Goal: Task Accomplishment & Management: Manage account settings

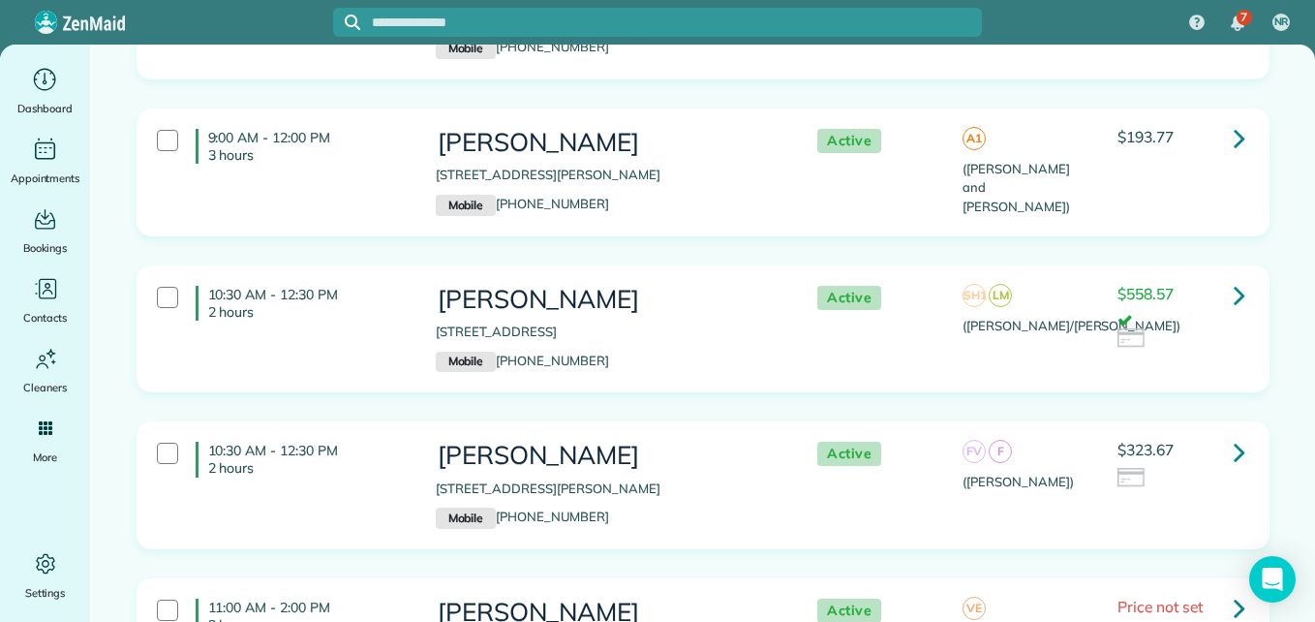
scroll to position [1643, 0]
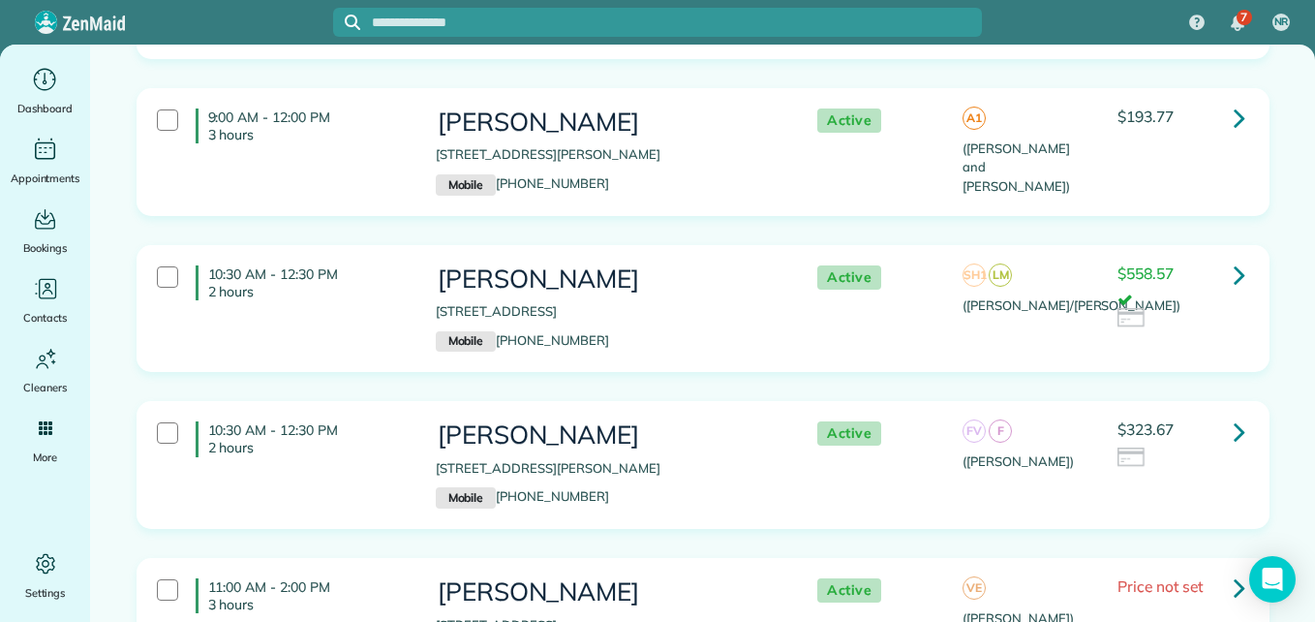
click at [1239, 272] on link at bounding box center [1239, 275] width 39 height 39
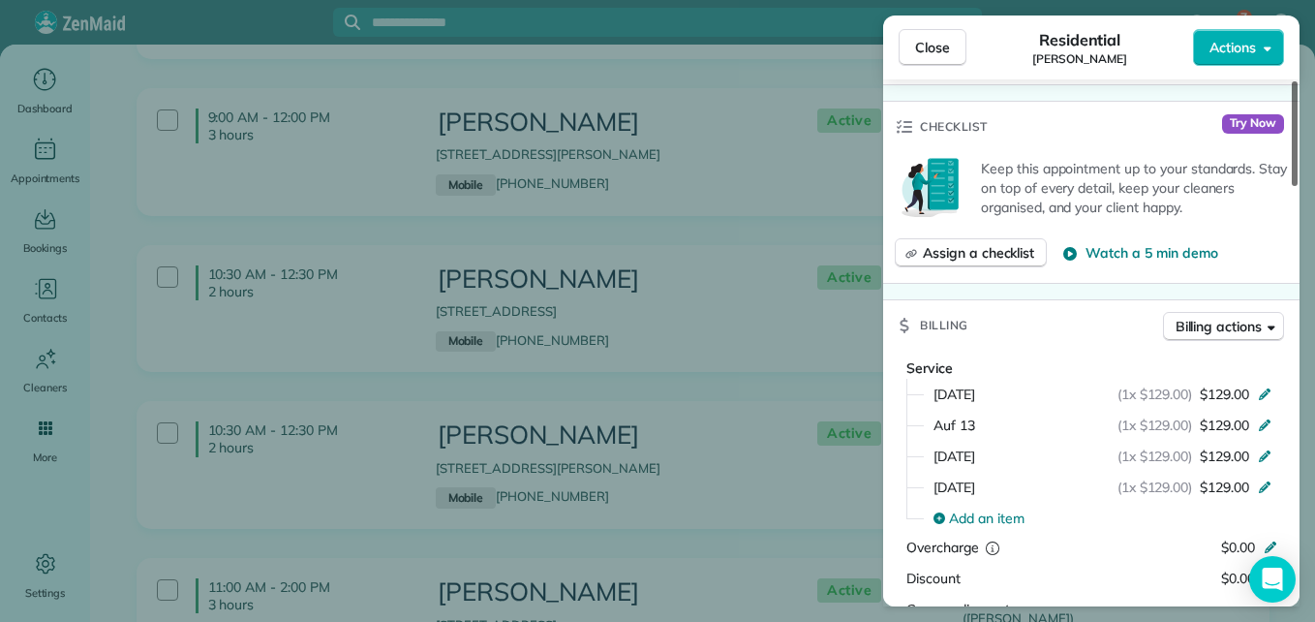
scroll to position [959, 0]
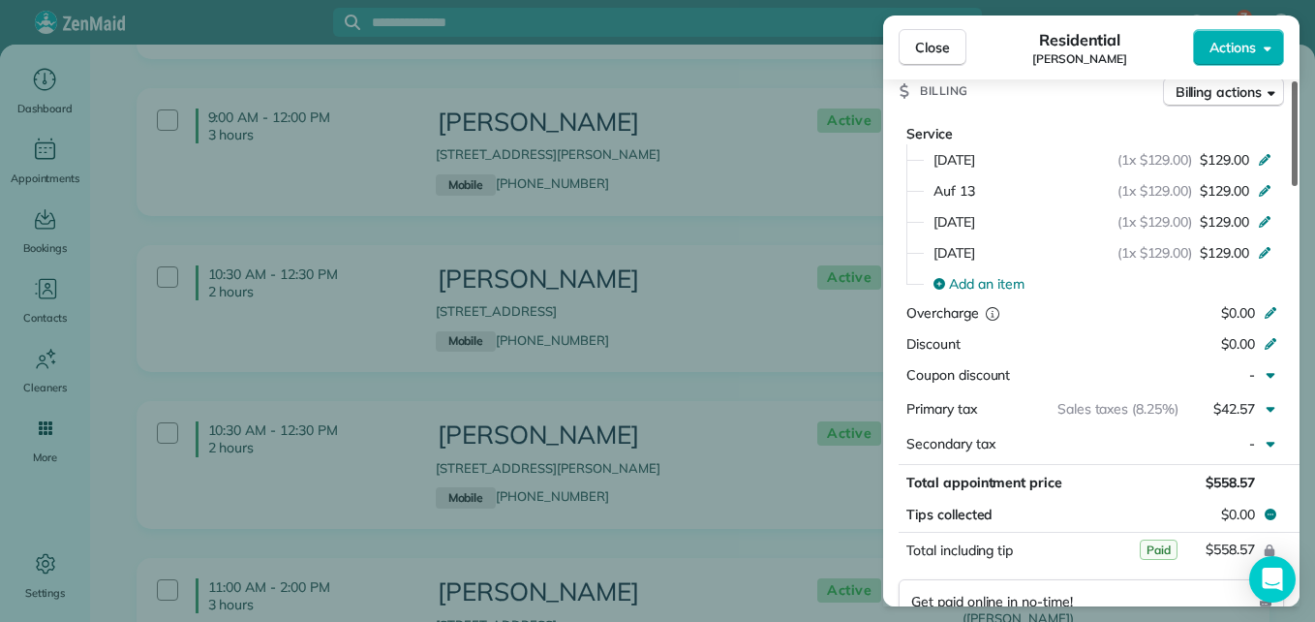
drag, startPoint x: 1291, startPoint y: 168, endPoint x: 1304, endPoint y: 357, distance: 190.2
click at [1298, 186] on div at bounding box center [1295, 133] width 6 height 105
click at [929, 42] on span "Close" at bounding box center [932, 47] width 35 height 19
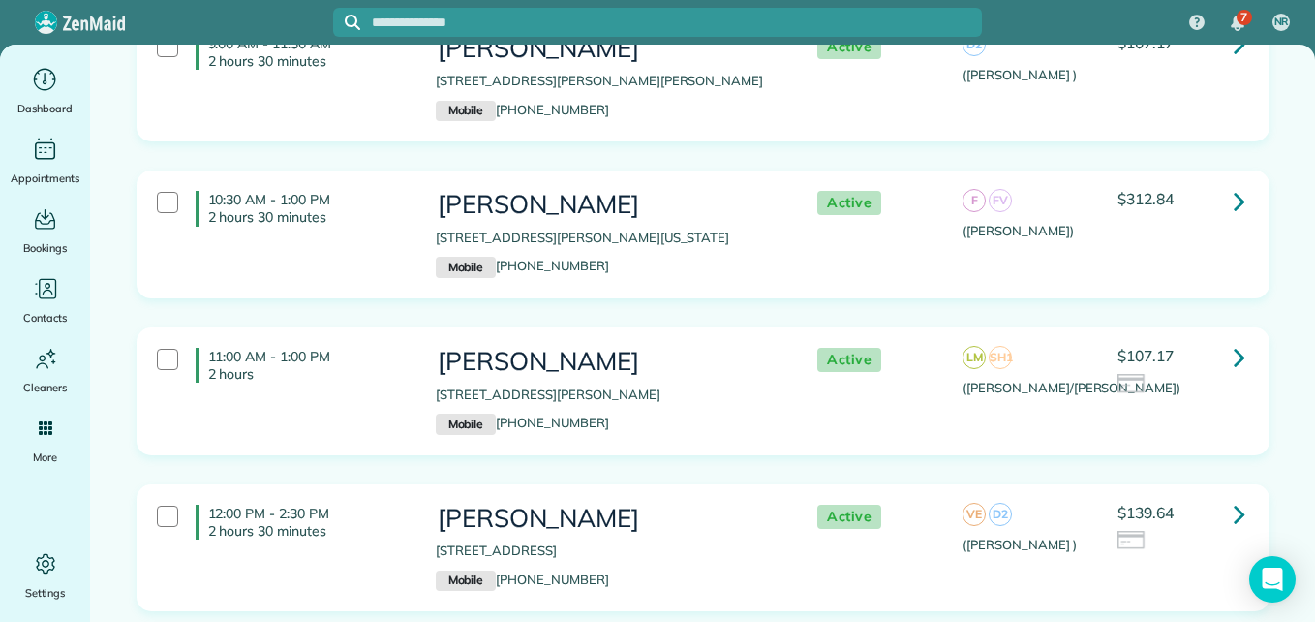
scroll to position [3633, 0]
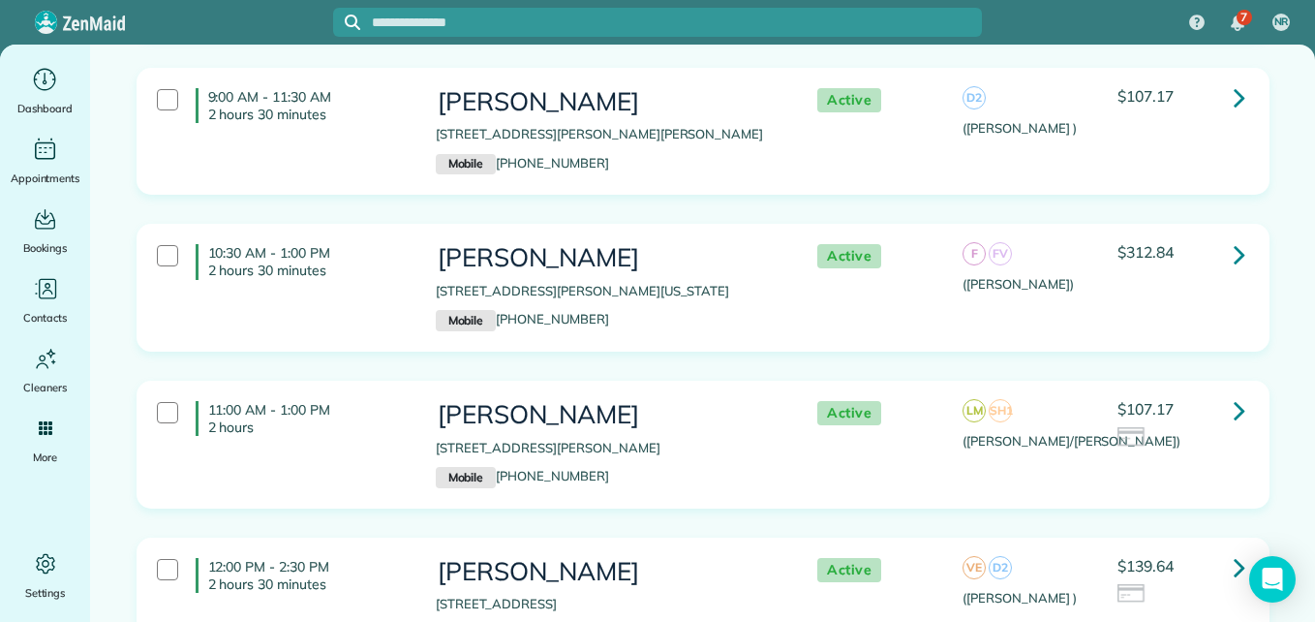
click at [1234, 237] on icon at bounding box center [1240, 254] width 12 height 34
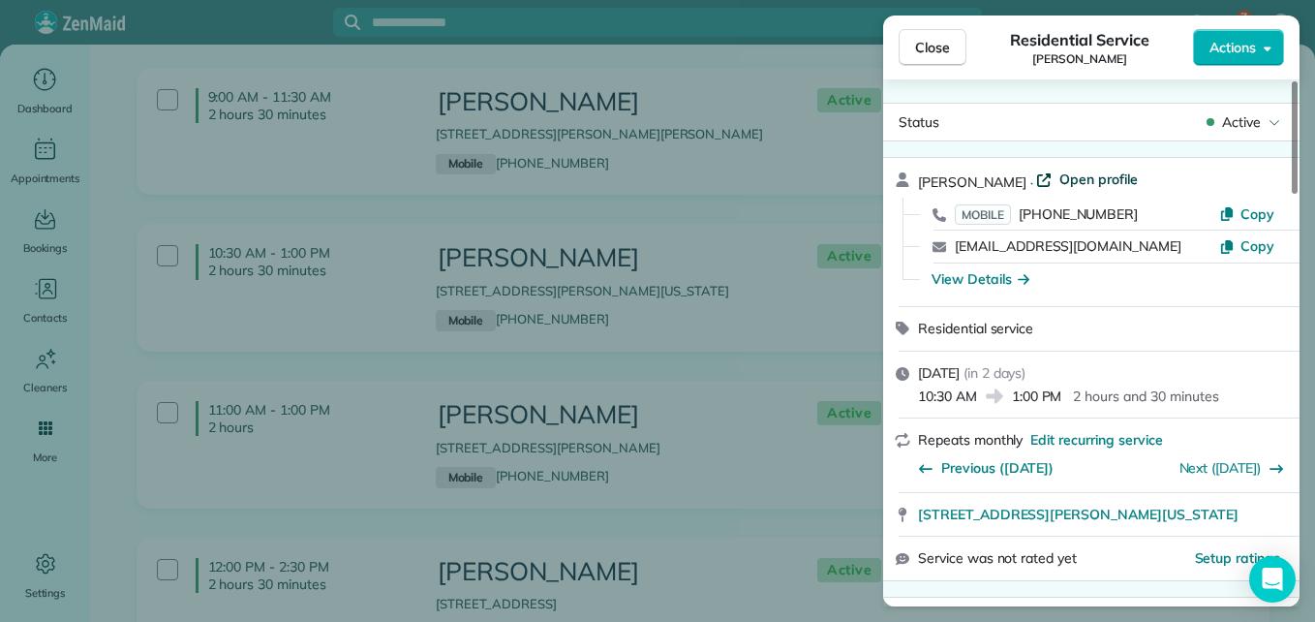
click at [1075, 173] on span "Open profile" at bounding box center [1098, 178] width 78 height 19
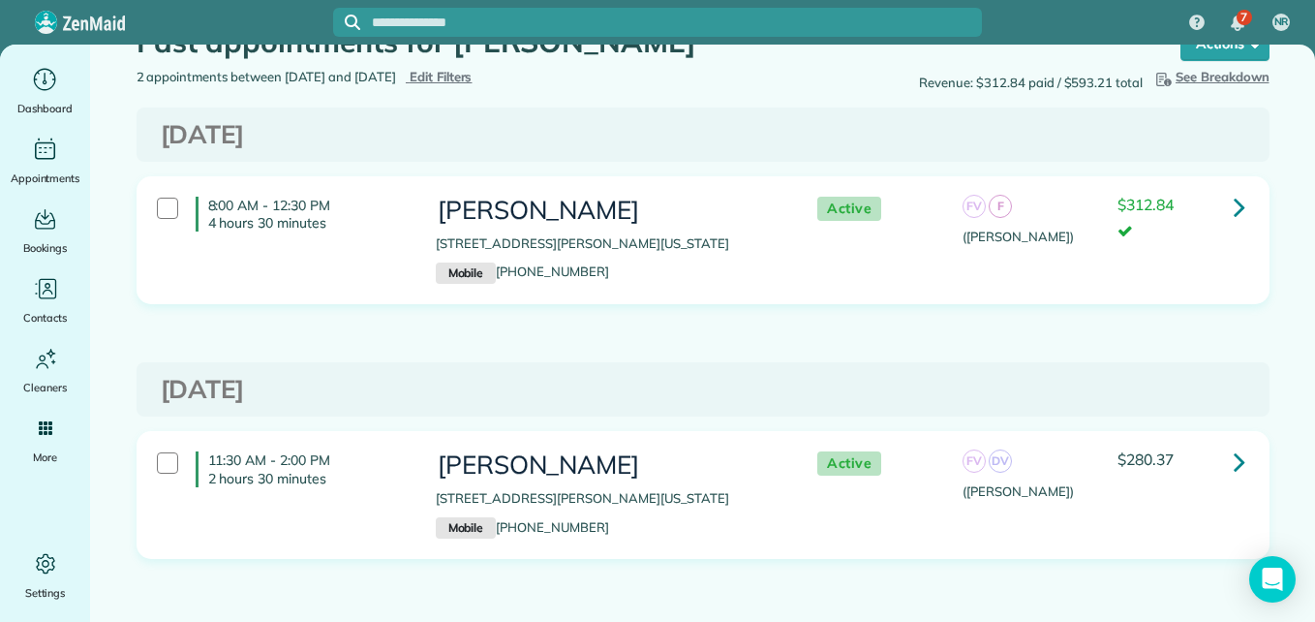
scroll to position [85, 0]
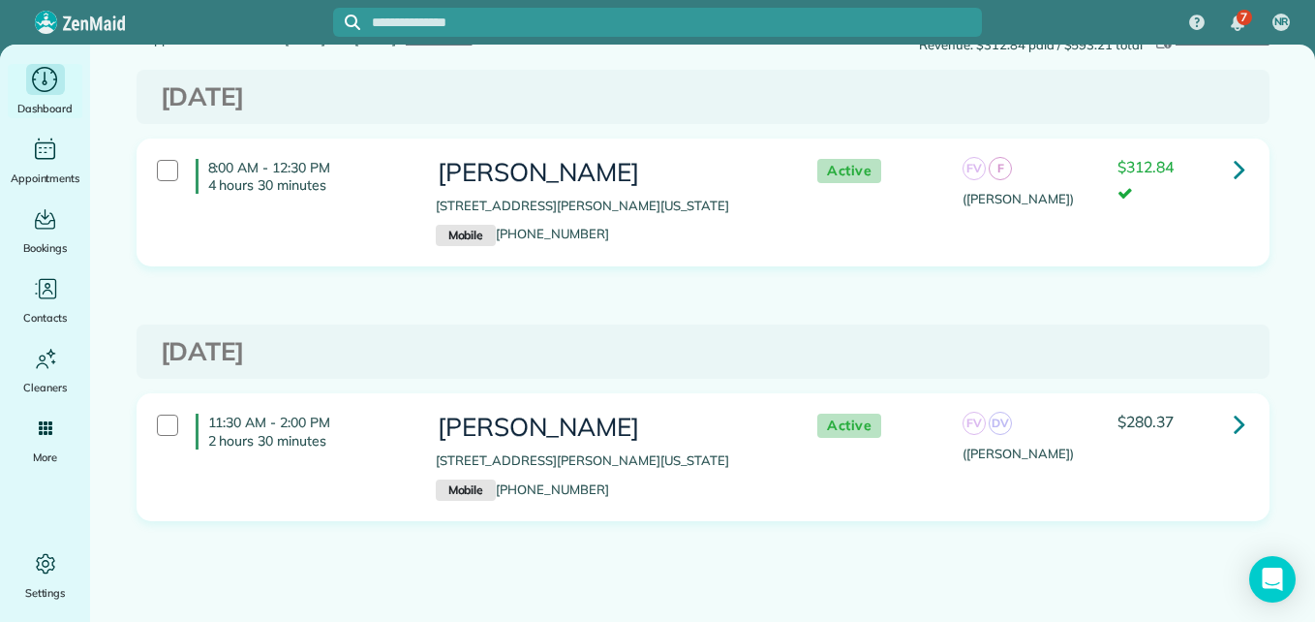
click at [46, 77] on icon "Main" at bounding box center [45, 79] width 30 height 29
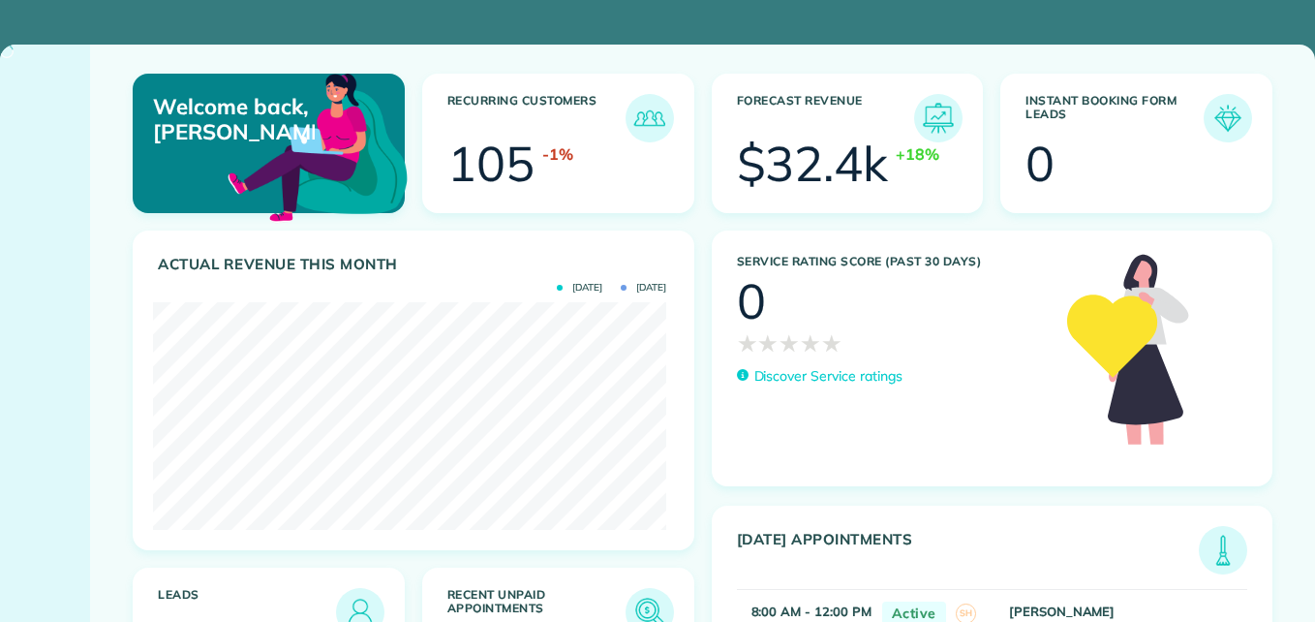
scroll to position [228, 513]
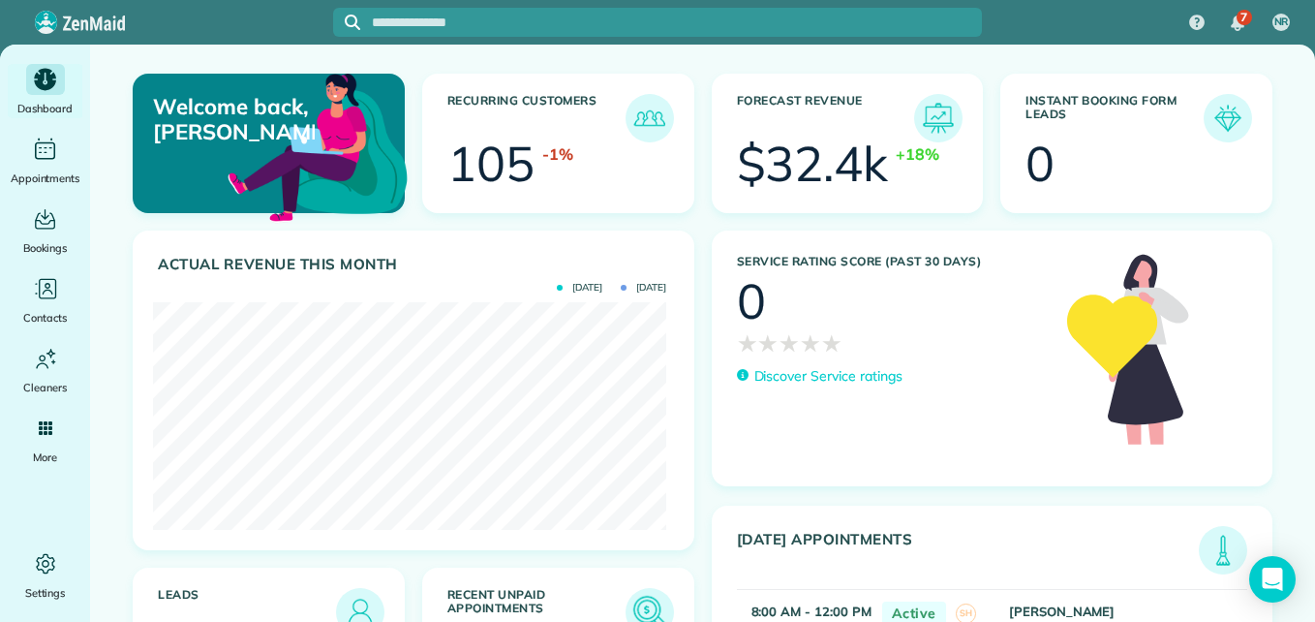
click at [634, 614] on img at bounding box center [650, 612] width 45 height 45
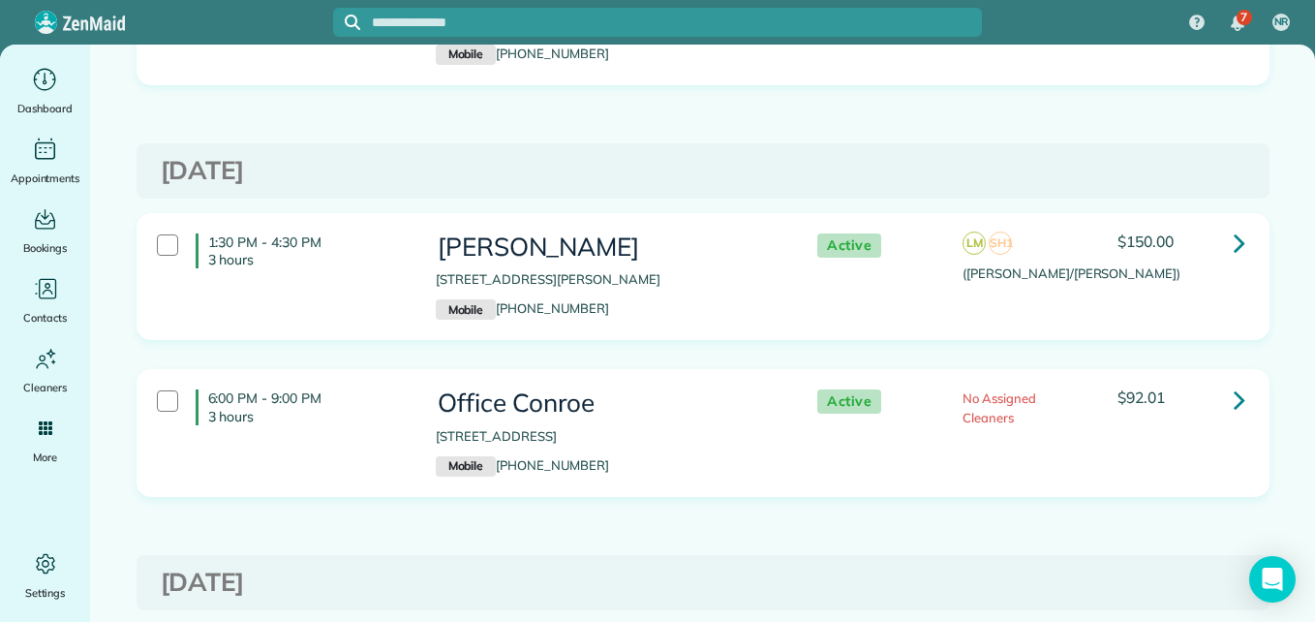
scroll to position [7563, 0]
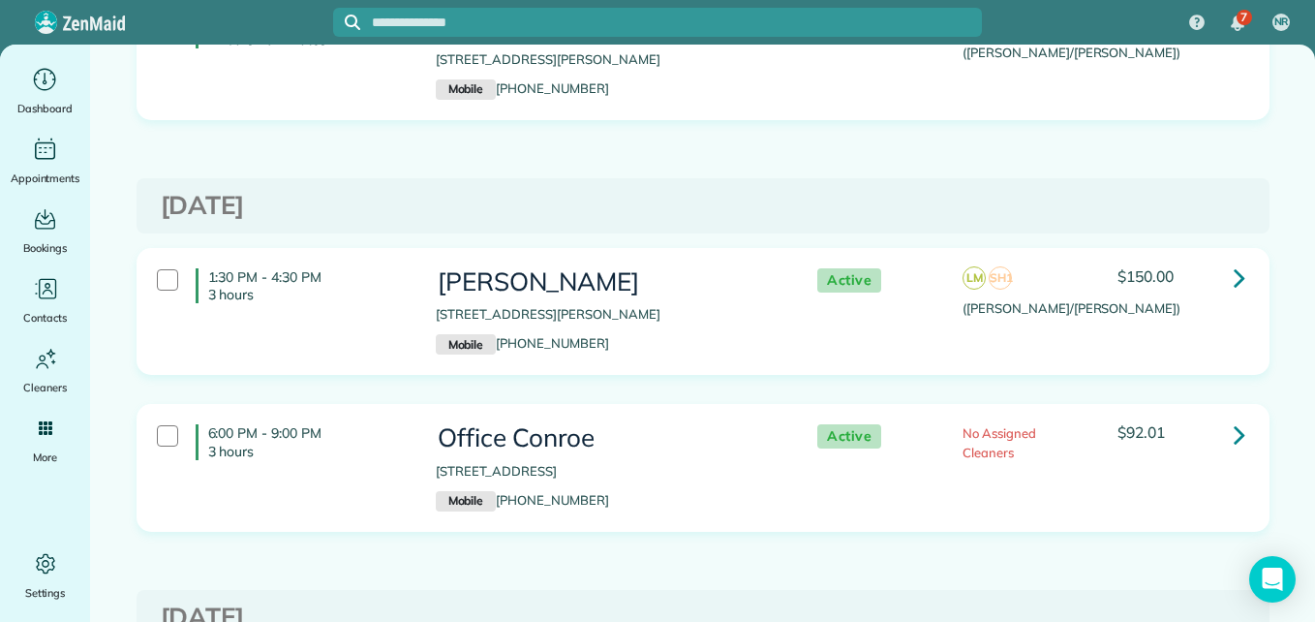
click at [654, 268] on h3 "Patty Yaple" at bounding box center [607, 282] width 343 height 28
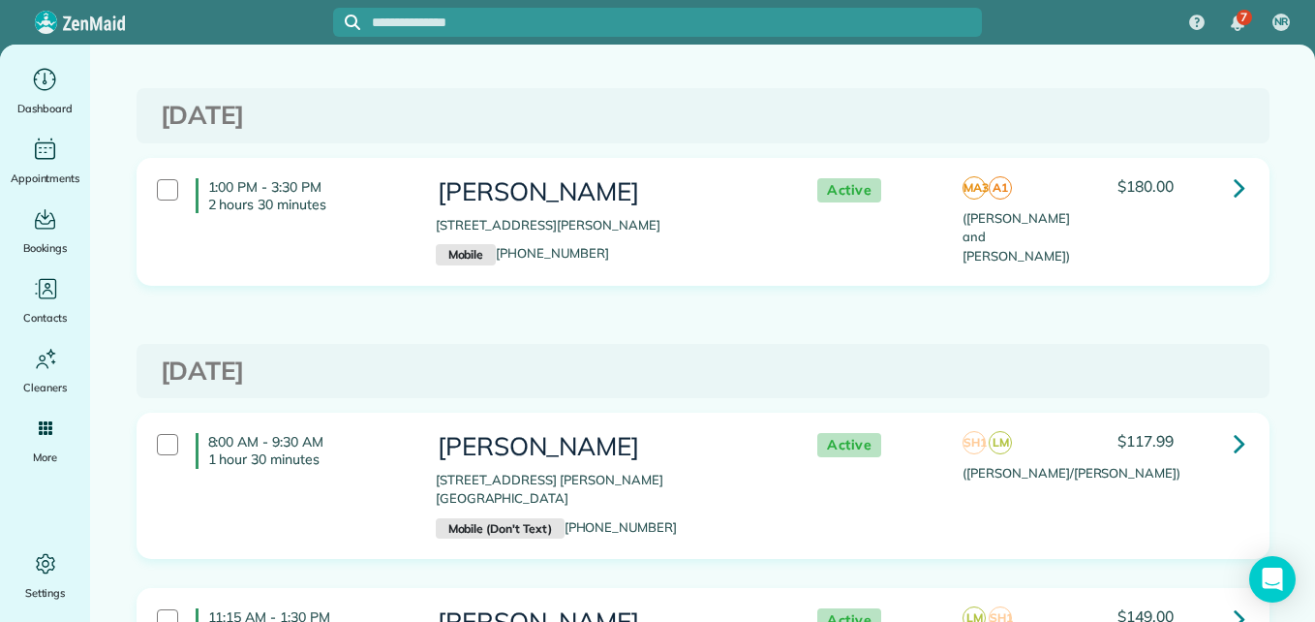
scroll to position [6933, 0]
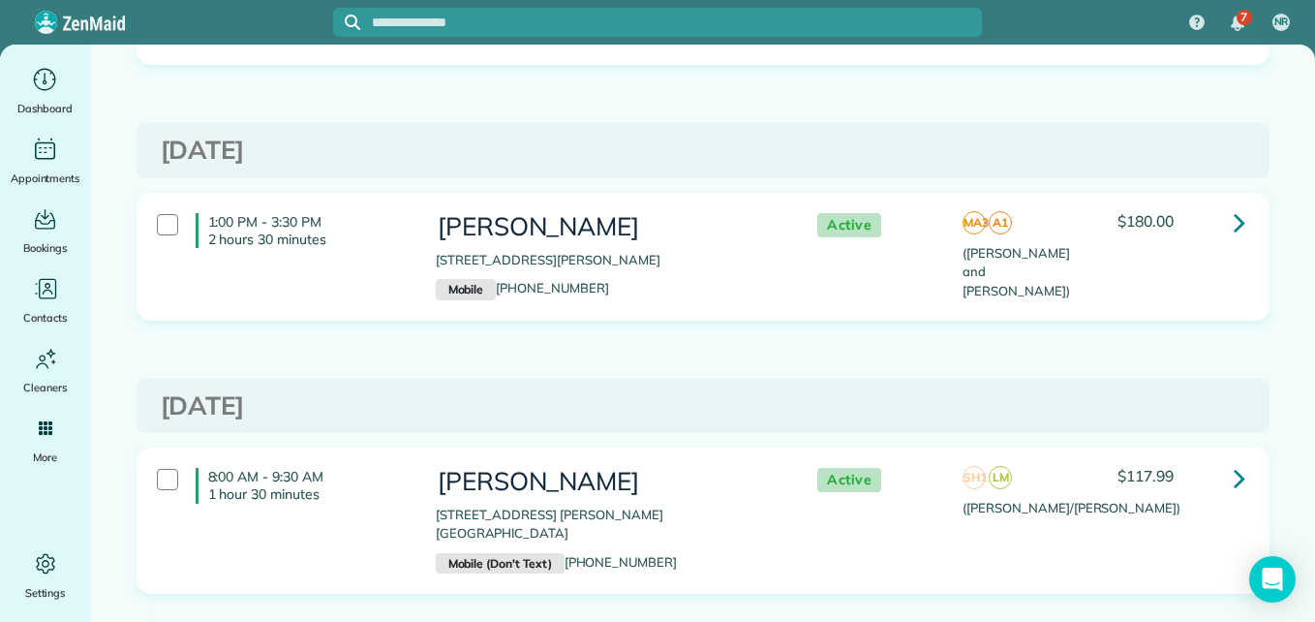
click at [751, 506] on p "[STREET_ADDRESS] [PERSON_NAME][GEOGRAPHIC_DATA]" at bounding box center [607, 525] width 343 height 38
click at [679, 575] on div "8:00 AM - 9:30 AM 1 hour 30 minutes Mrs. Cazalet 115 North Waterheaven Cr. Mont…" at bounding box center [703, 534] width 1162 height 175
click at [705, 215] on h3 "Sheryl Kuperman" at bounding box center [607, 227] width 343 height 28
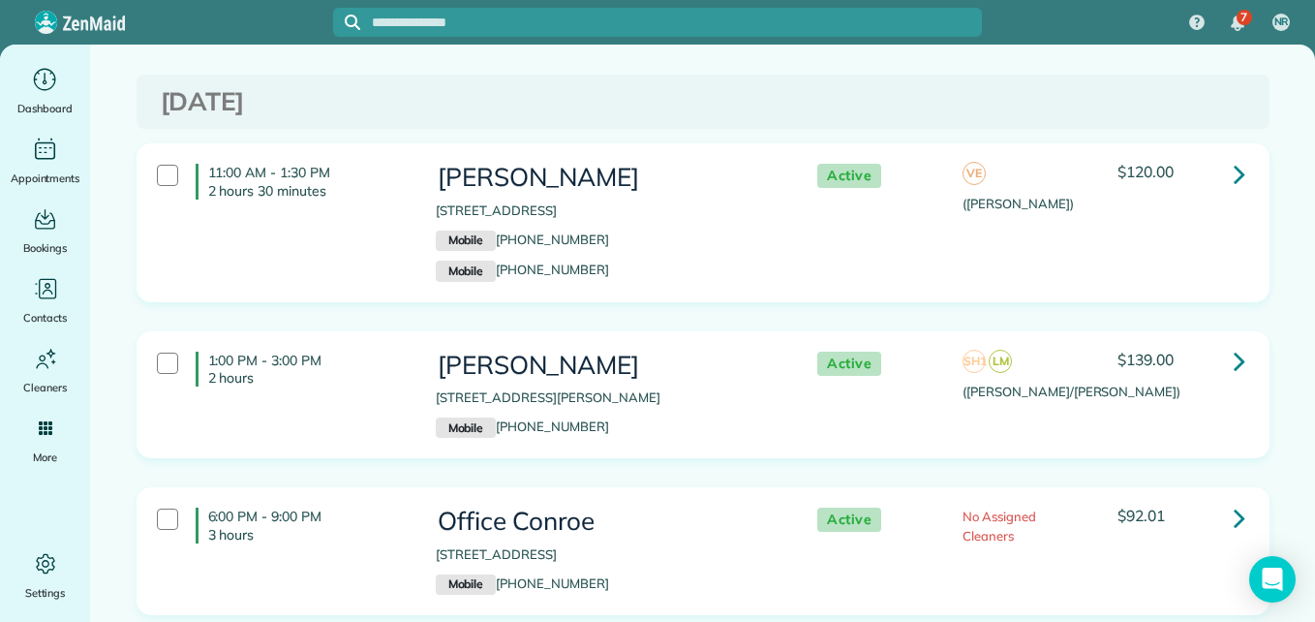
scroll to position [6111, 0]
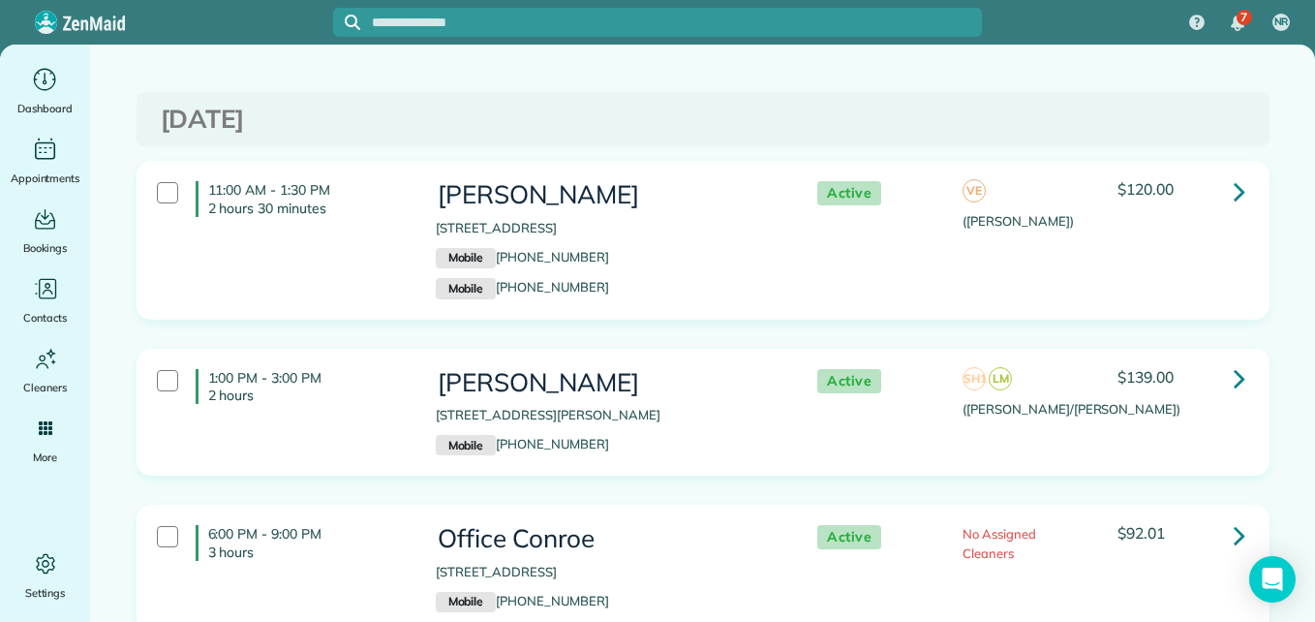
click at [728, 371] on h3 "Kim Philippi" at bounding box center [607, 383] width 343 height 28
click at [646, 219] on p "2 Feather Branch Court Spring TX 77381" at bounding box center [607, 228] width 343 height 19
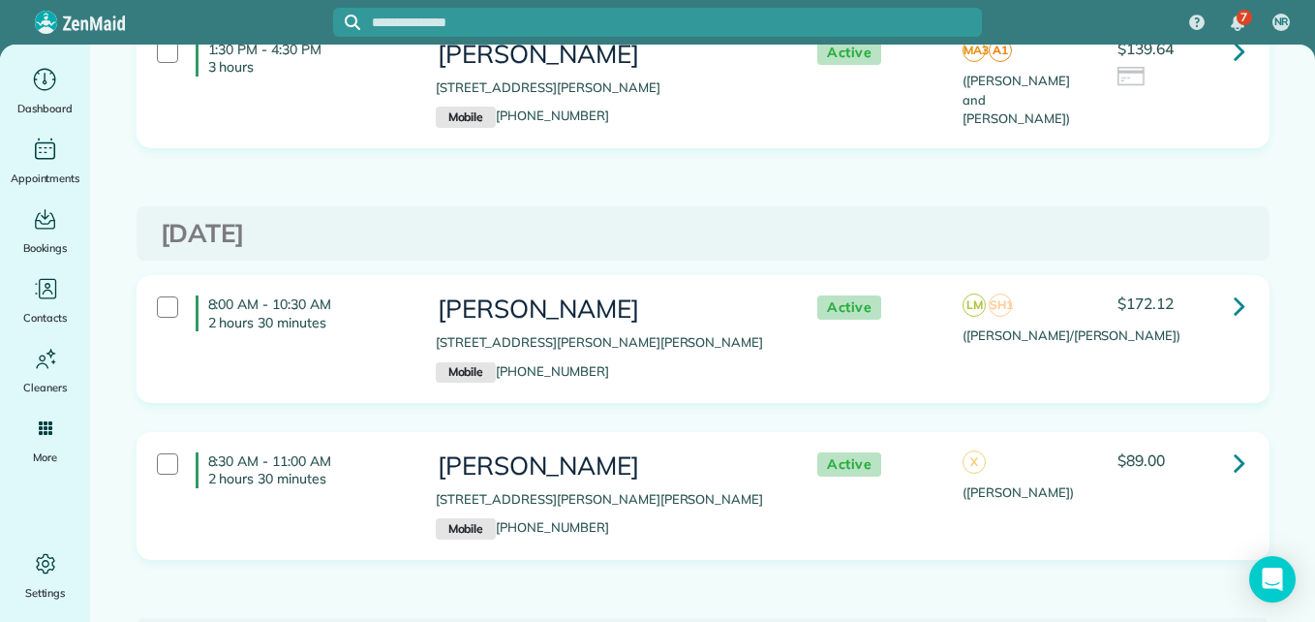
scroll to position [5568, 0]
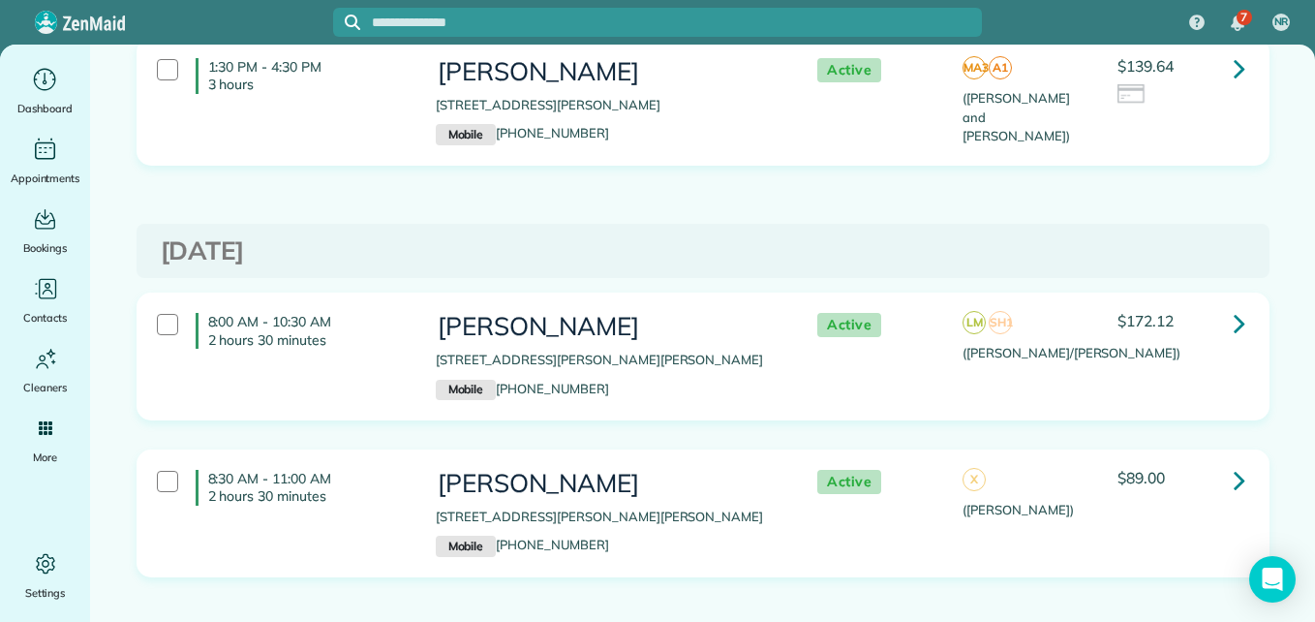
click at [705, 460] on div "Allyson Bell 123 Grinnell Trail Montgomery TX 77316 Mobile (281) 415-4441" at bounding box center [607, 513] width 372 height 107
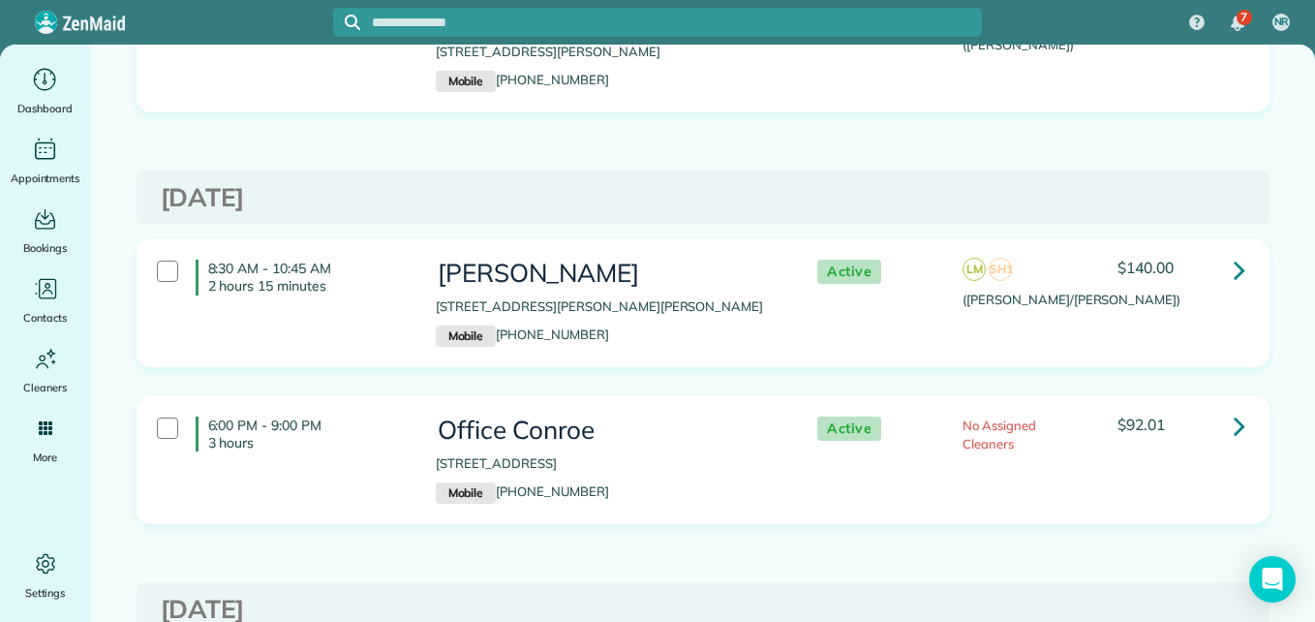
scroll to position [4937, 0]
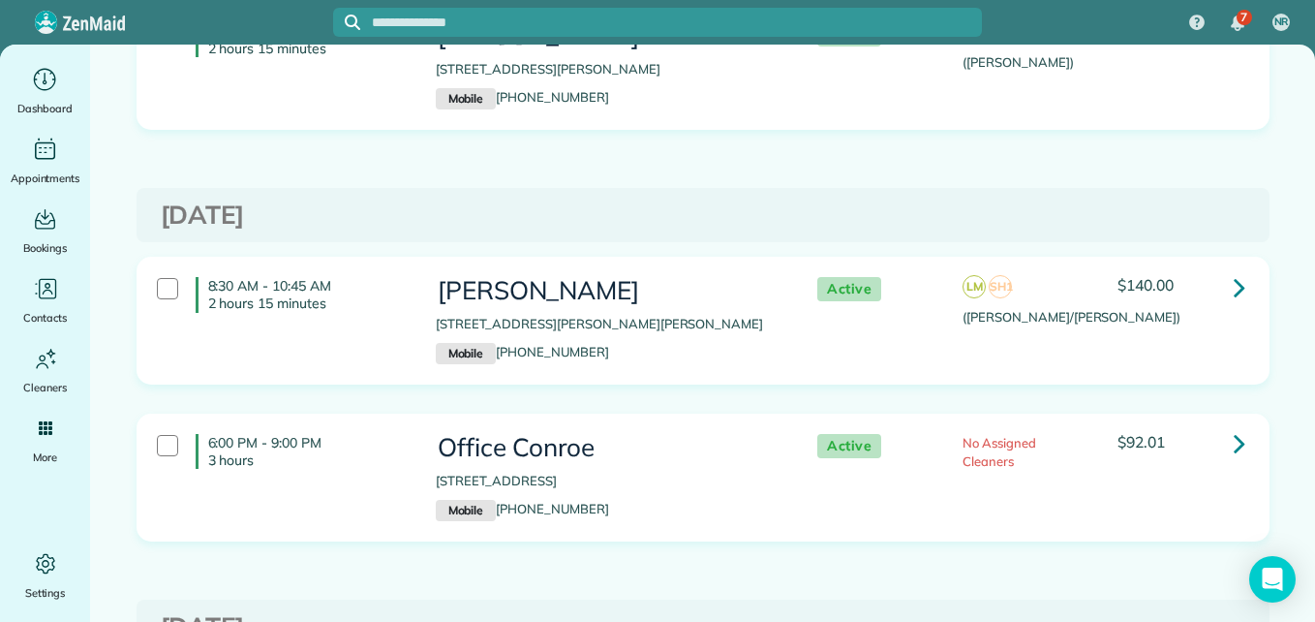
click at [631, 284] on h3 "Jordan Schramme" at bounding box center [607, 291] width 343 height 28
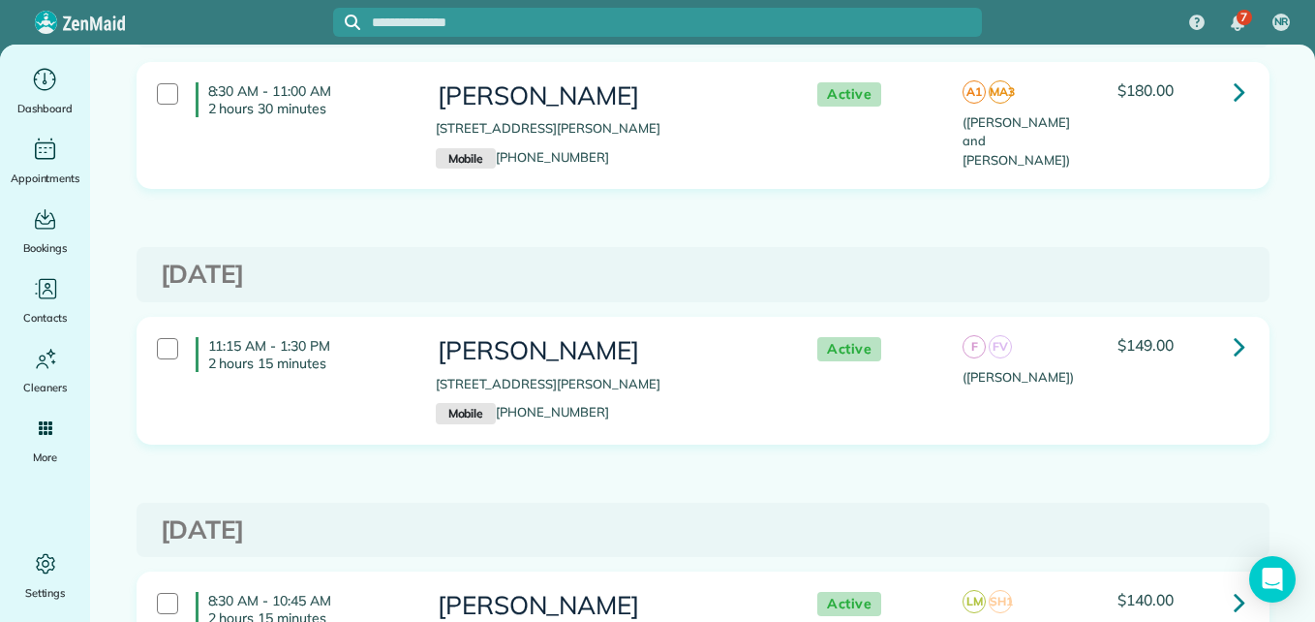
scroll to position [4605, 0]
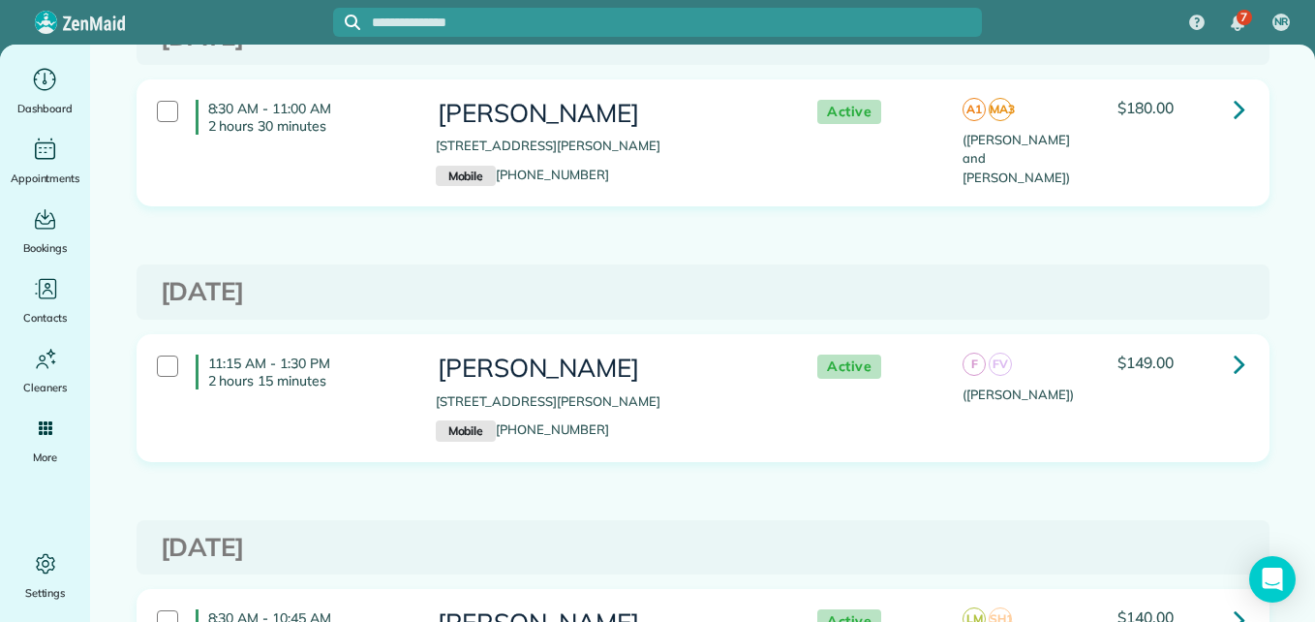
click at [389, 372] on p "2 hours 15 minutes" at bounding box center [307, 380] width 199 height 17
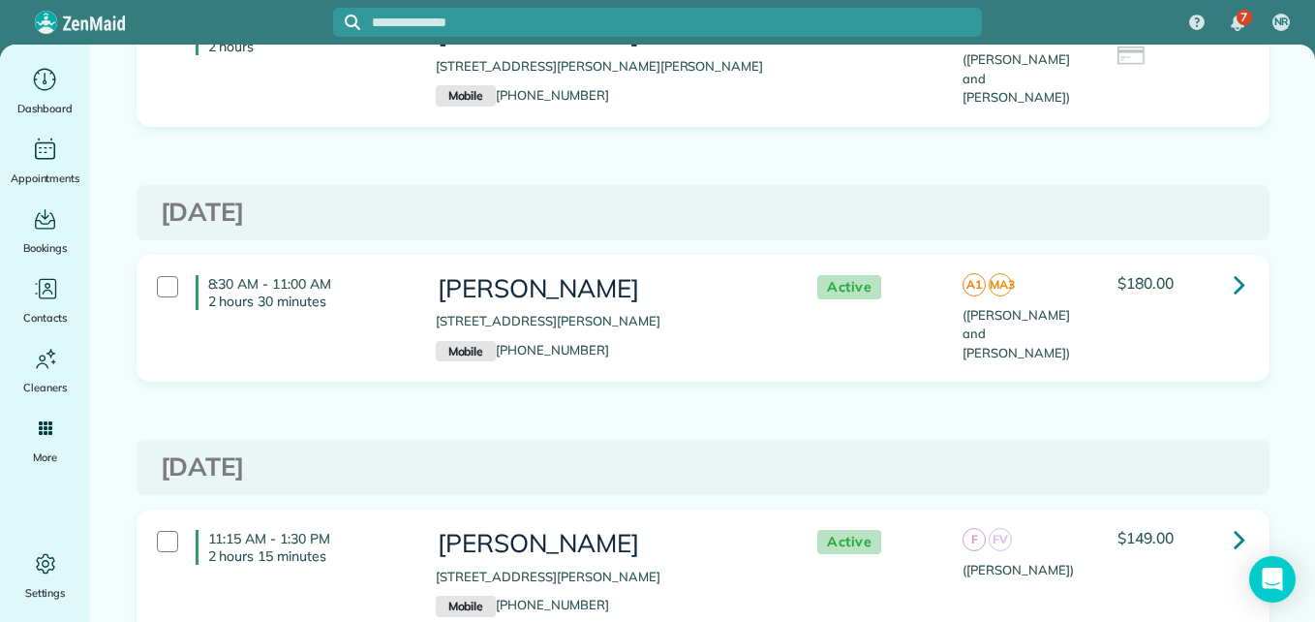
scroll to position [4412, 0]
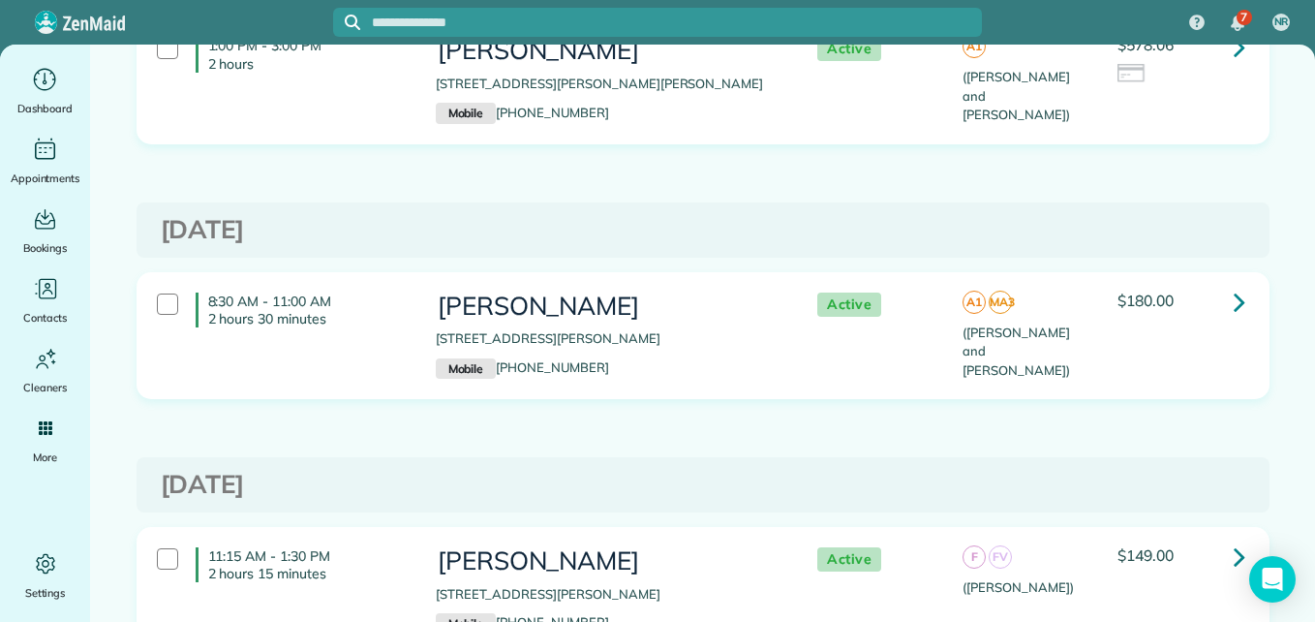
click at [690, 292] on h3 "[PERSON_NAME]" at bounding box center [607, 306] width 343 height 28
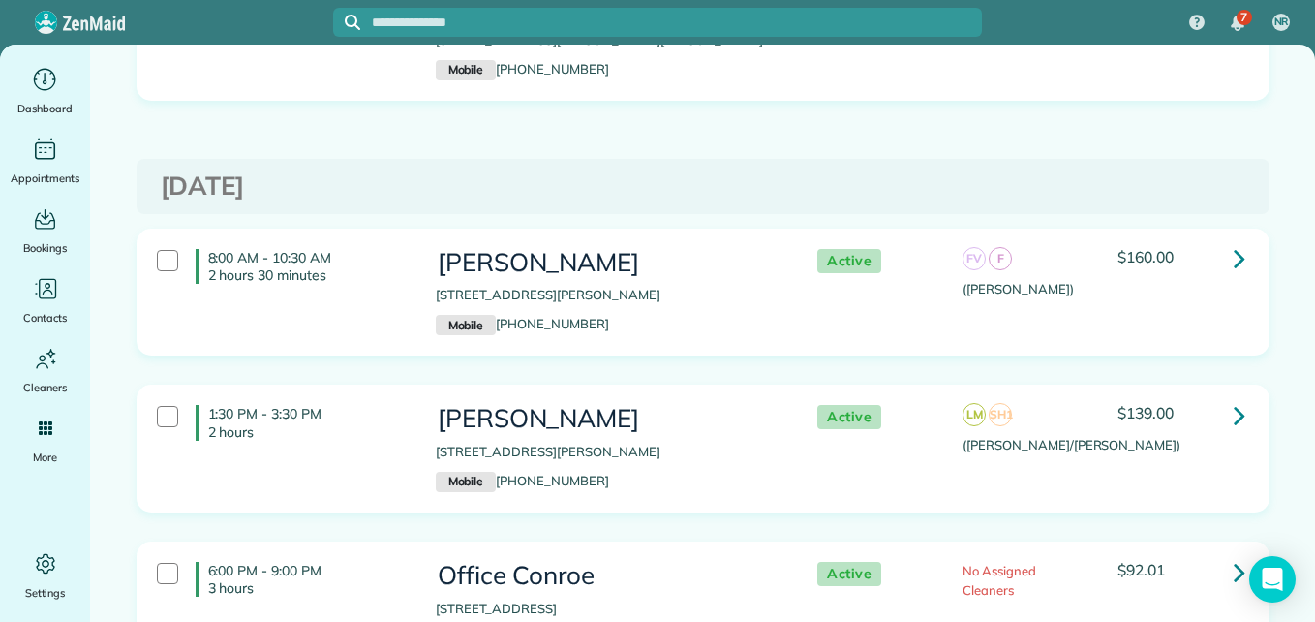
scroll to position [3625, 0]
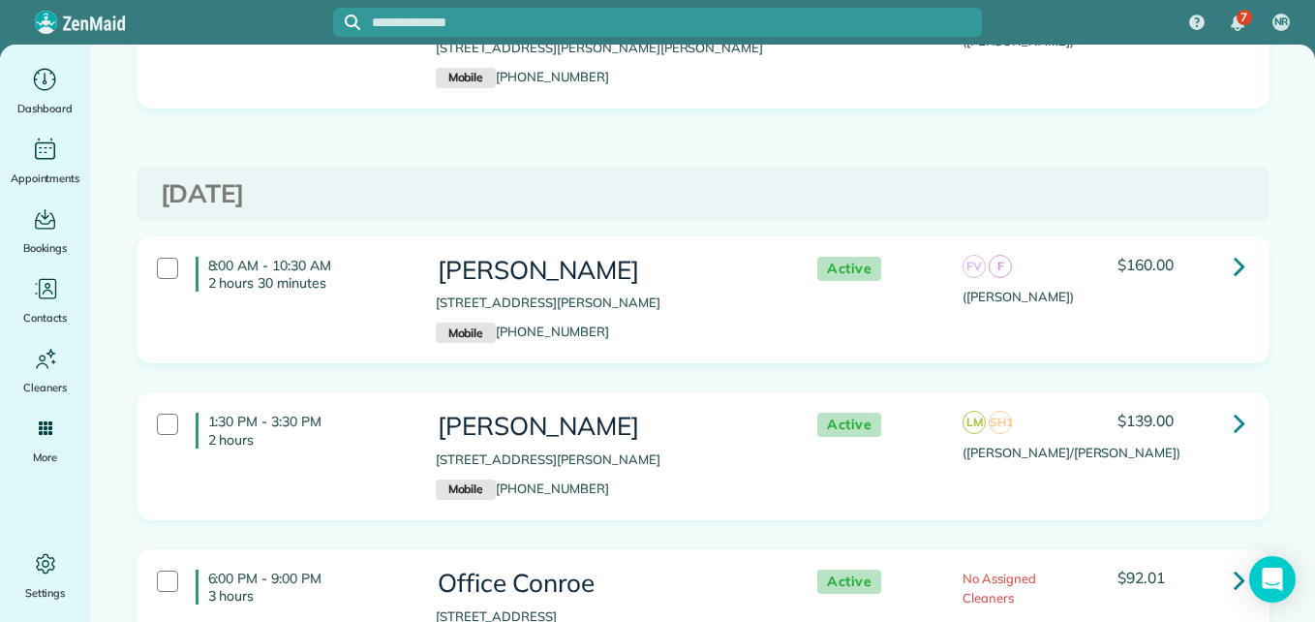
click at [656, 257] on h3 "[PERSON_NAME]" at bounding box center [607, 271] width 343 height 28
click at [669, 413] on h3 "[PERSON_NAME]" at bounding box center [607, 427] width 343 height 28
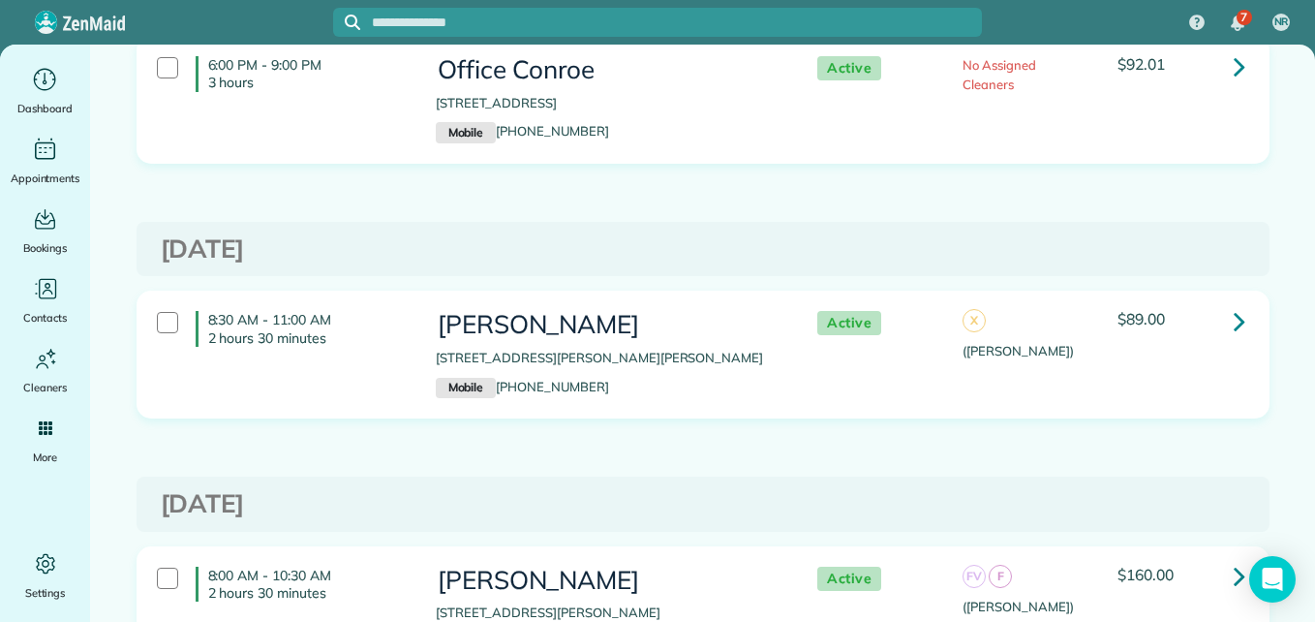
scroll to position [3290, 0]
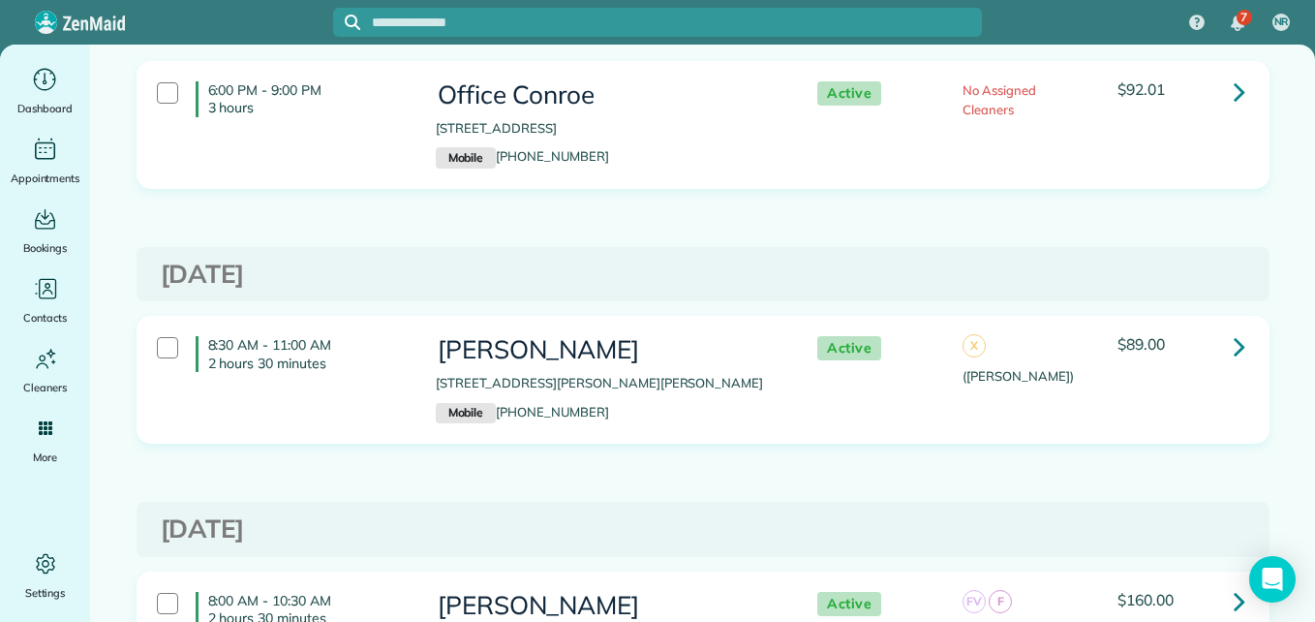
click at [460, 326] on div "Allyson Bell 123 Grinnell Trail Montgomery TX 77316 Mobile (281) 415-4441" at bounding box center [607, 379] width 372 height 107
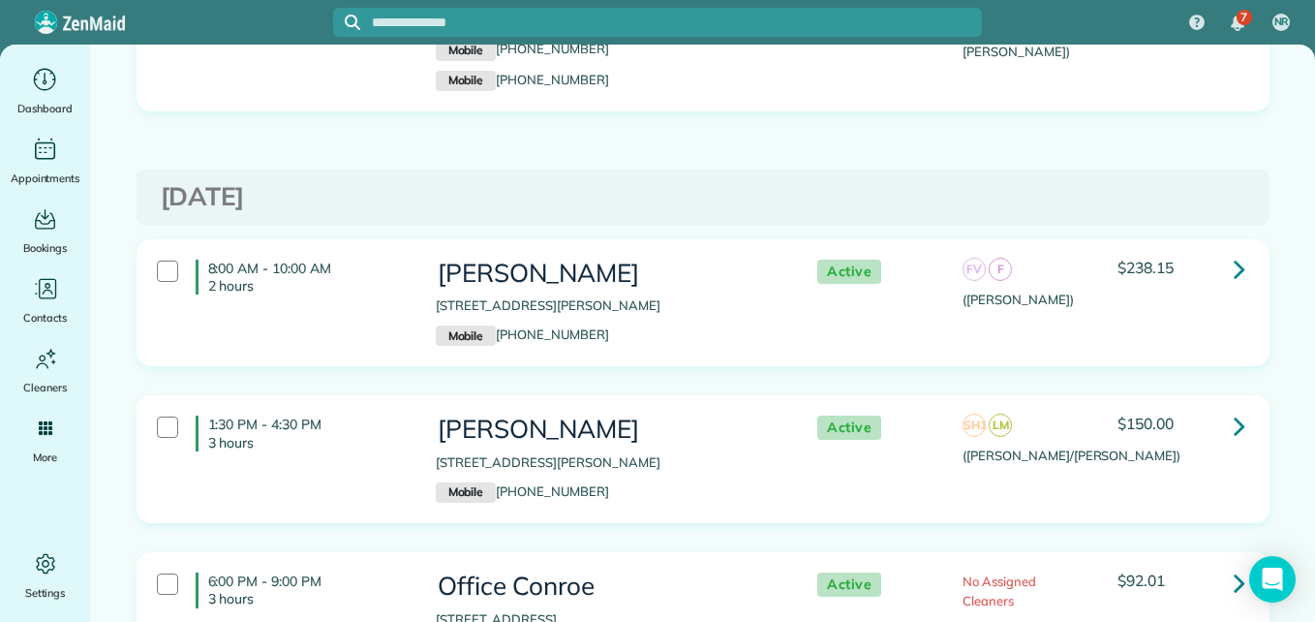
scroll to position [2786, 0]
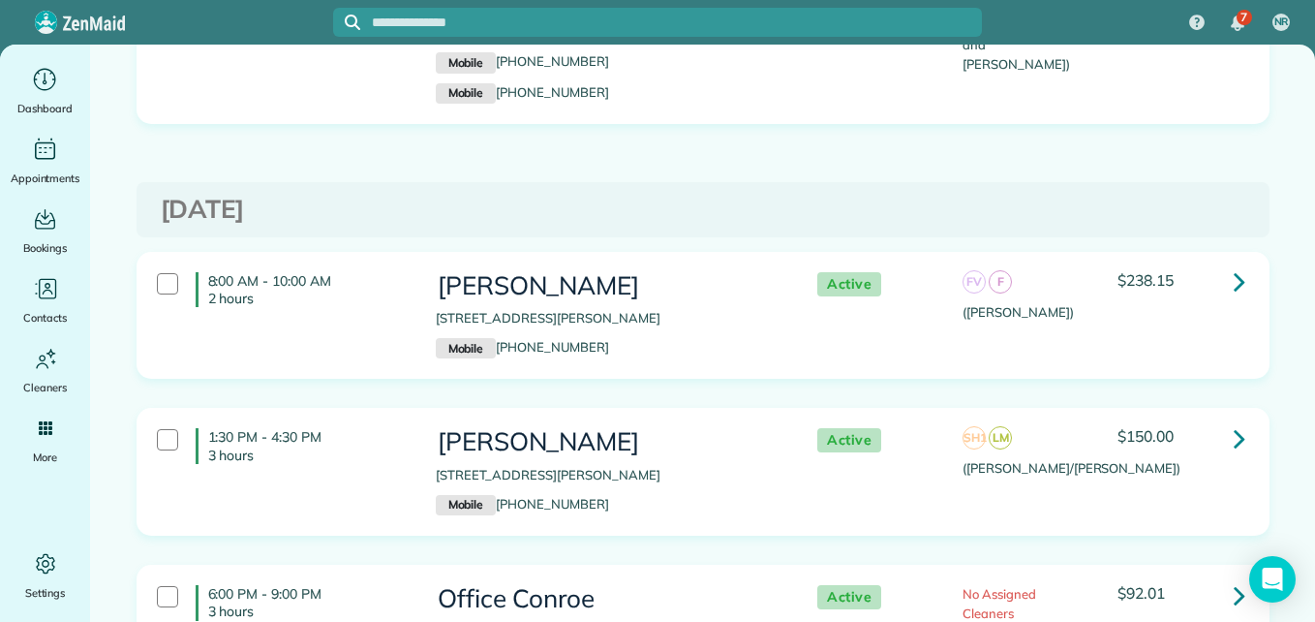
click at [726, 428] on h3 "Patty Yaple" at bounding box center [607, 442] width 343 height 28
click at [705, 253] on div "8:00 AM - 10:00 AM 2 hours Alexis Zaragoza 103 Emerald Isle Court Montgomery TX…" at bounding box center [703, 316] width 1131 height 126
click at [382, 294] on div "8:00 AM - 10:00 AM 2 hours" at bounding box center [281, 289] width 279 height 54
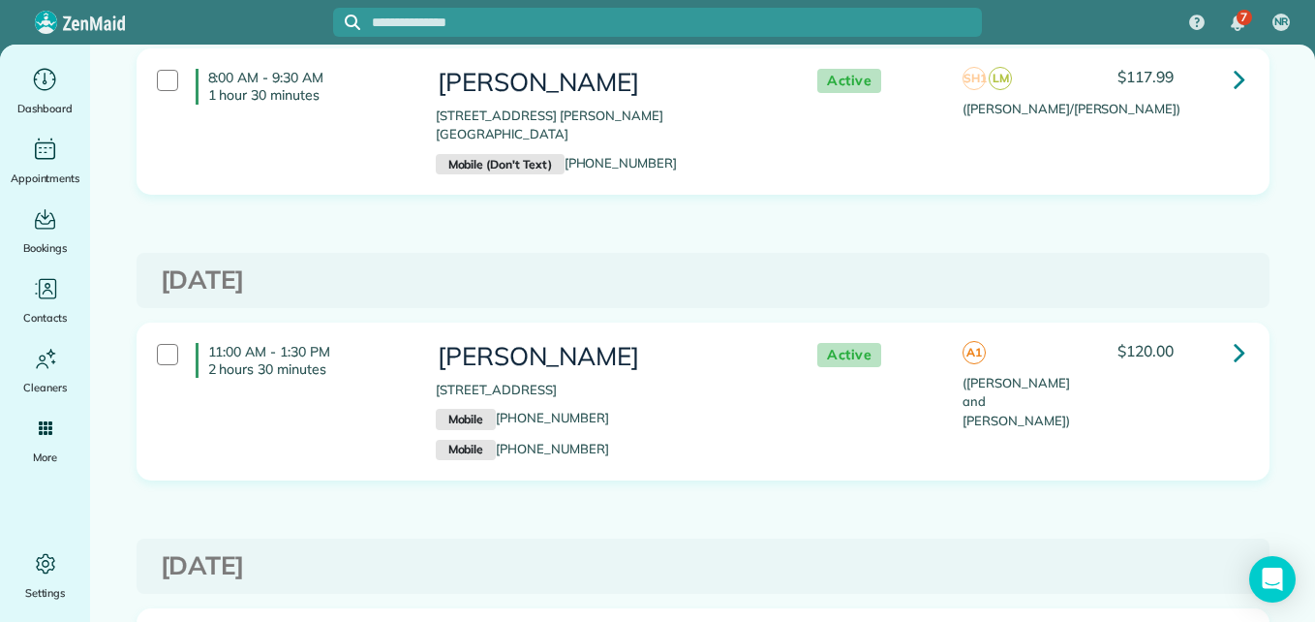
scroll to position [2412, 0]
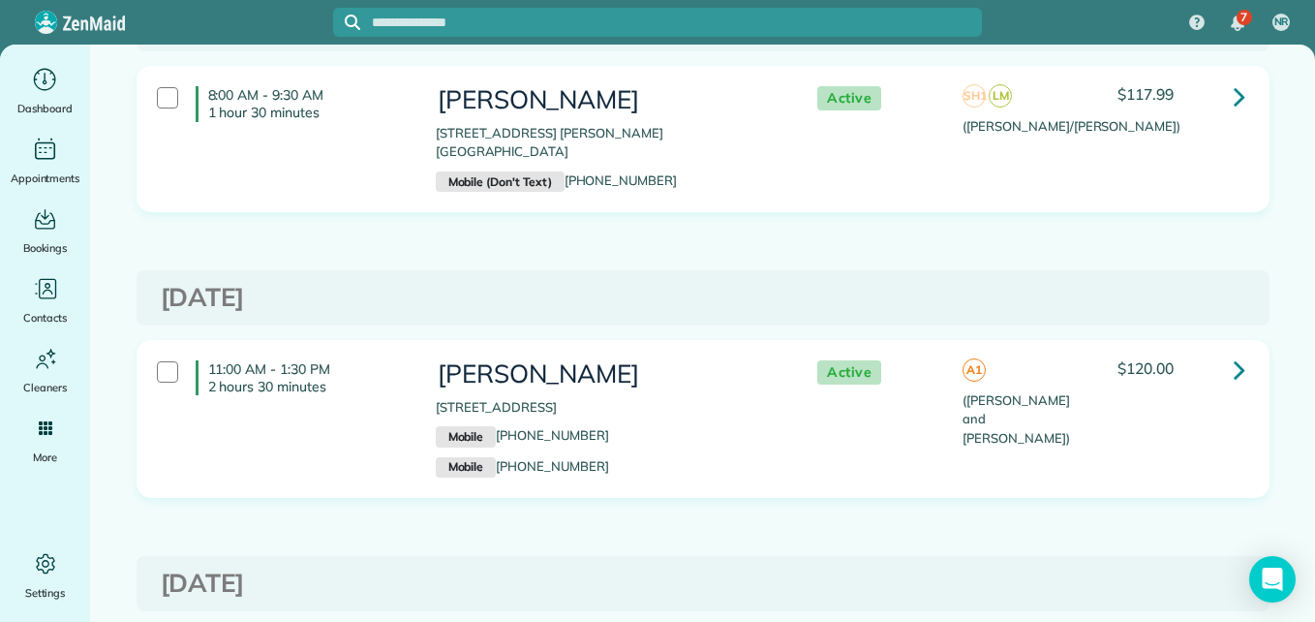
click at [667, 426] on p "Mobile (832) 651-5156" at bounding box center [607, 436] width 343 height 21
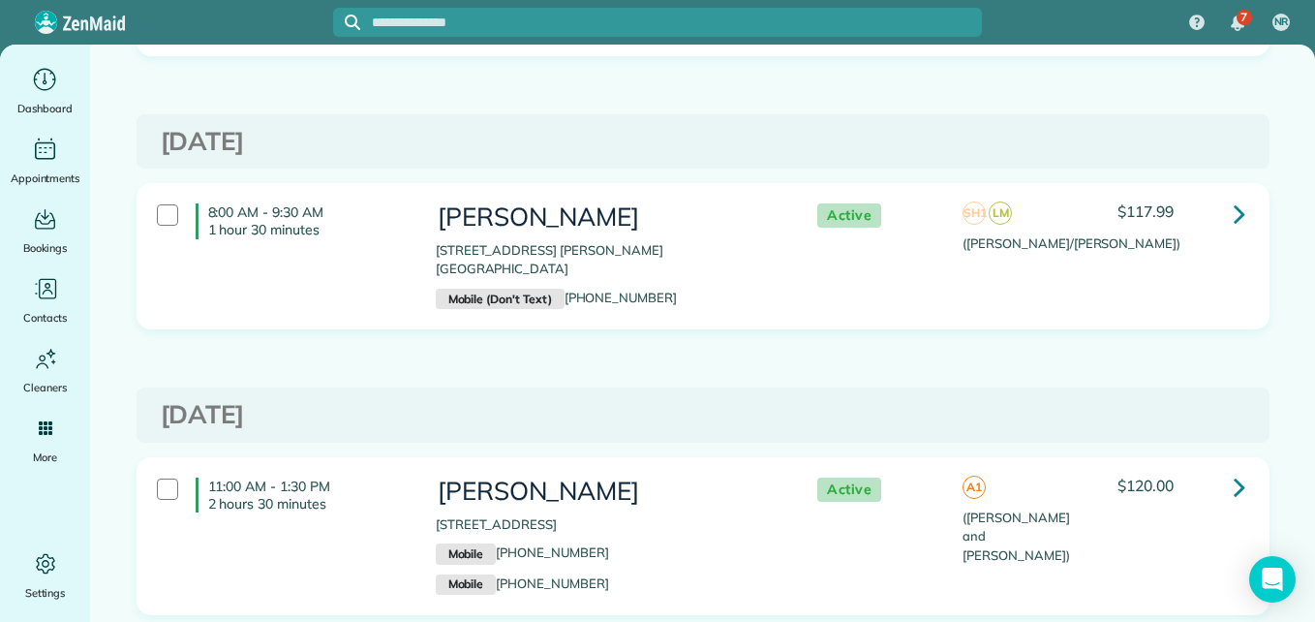
scroll to position [2257, 0]
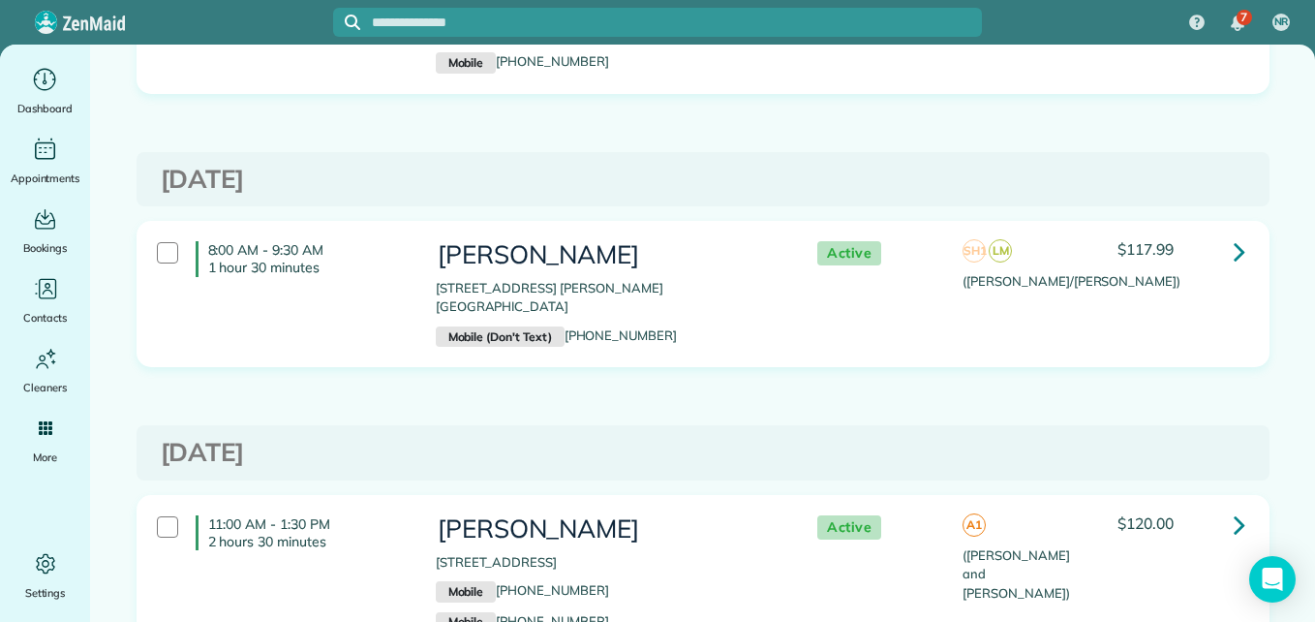
click at [765, 283] on p "[STREET_ADDRESS] [PERSON_NAME][GEOGRAPHIC_DATA]" at bounding box center [607, 298] width 343 height 38
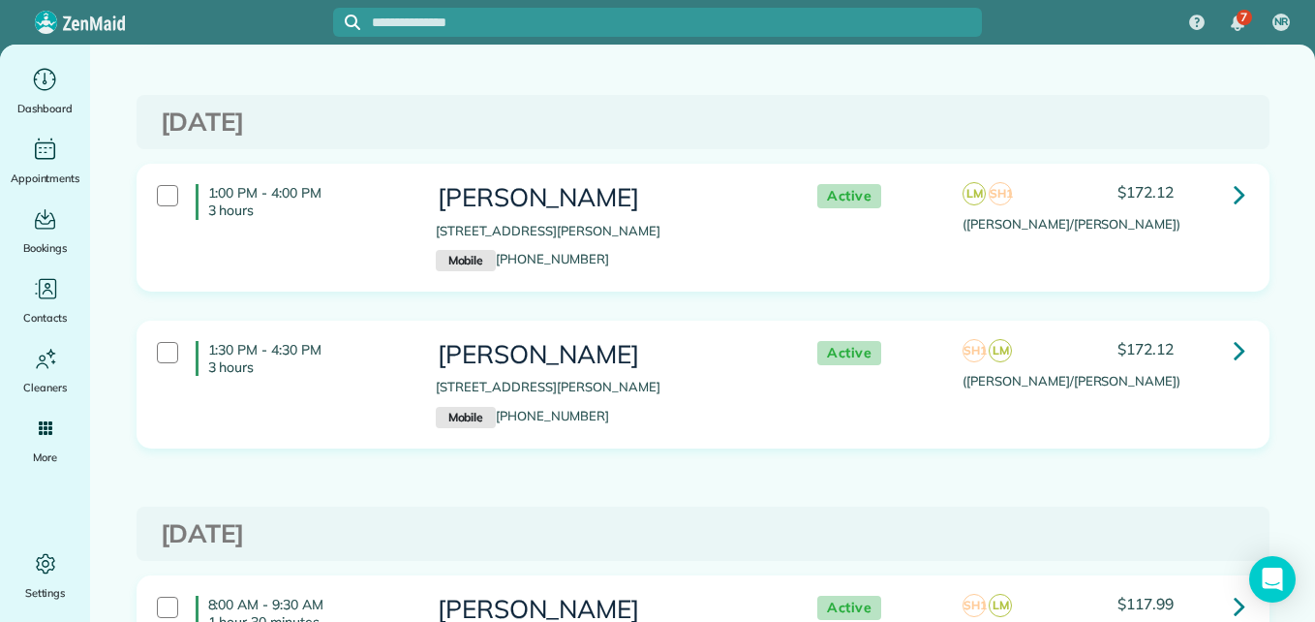
scroll to position [1895, 0]
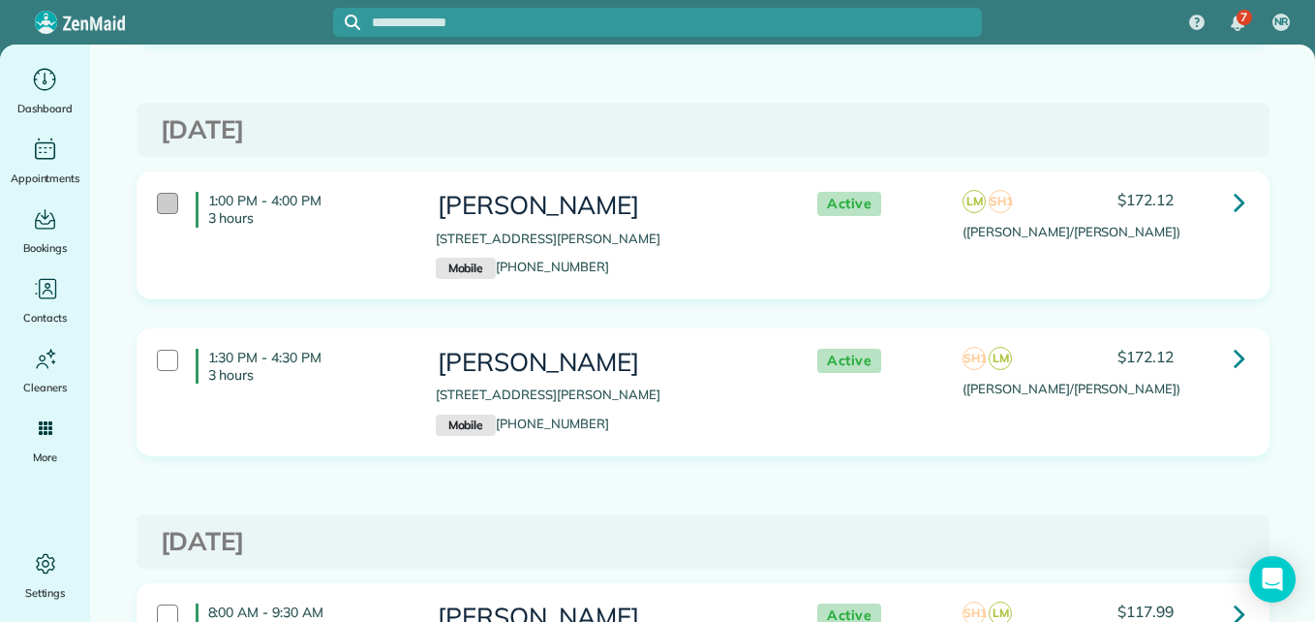
click at [157, 213] on div at bounding box center [167, 203] width 21 height 21
click at [179, 351] on div "1:30 PM - 4:30 PM 3 hours" at bounding box center [281, 366] width 279 height 54
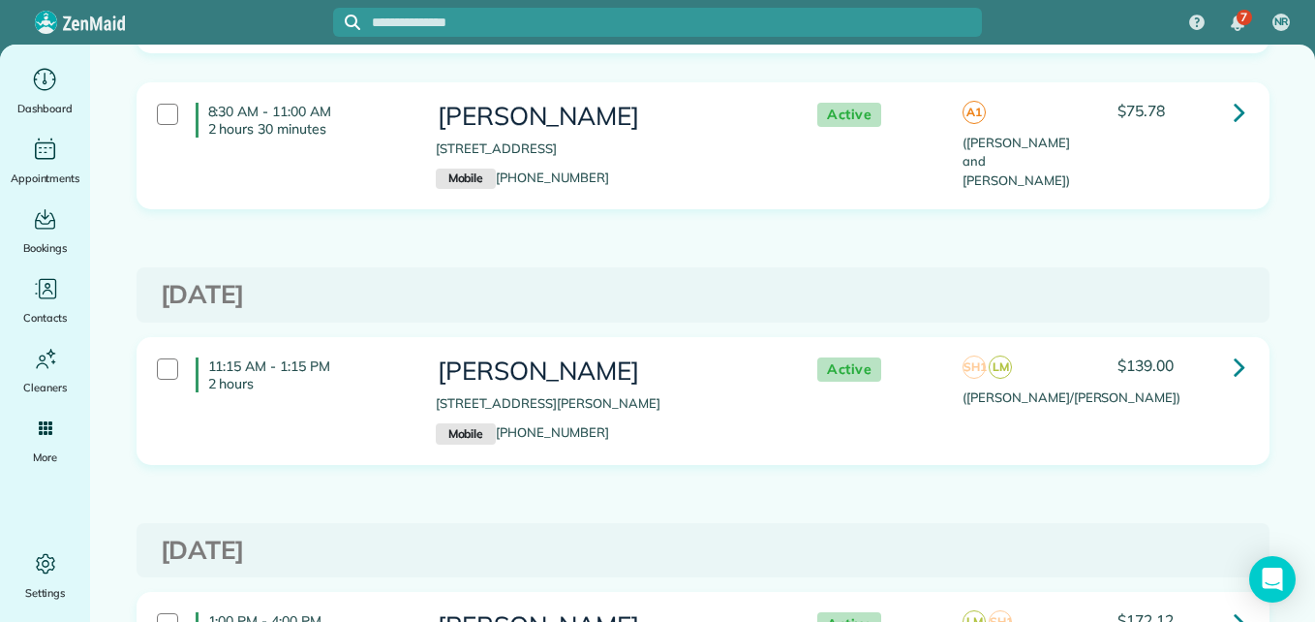
scroll to position [1405, 0]
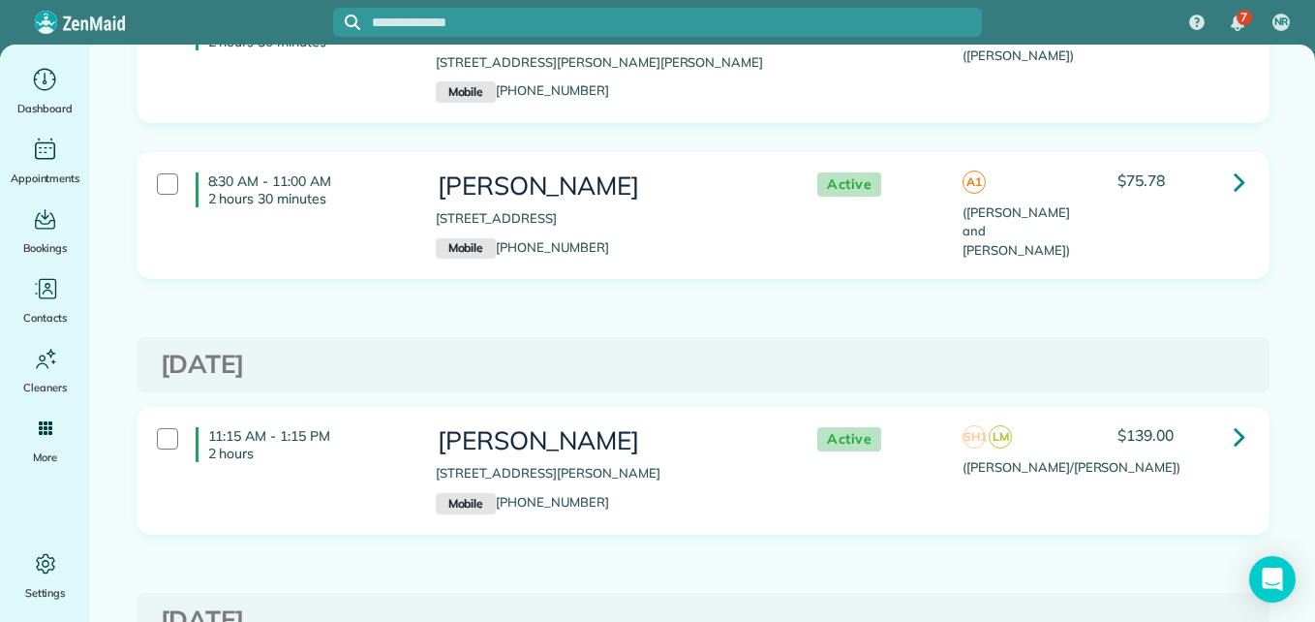
click at [643, 425] on div "Kim Philippi 346 Overlook Peak Drive Montgomery TX 77316 Mobile (713) 252-2503" at bounding box center [607, 470] width 372 height 107
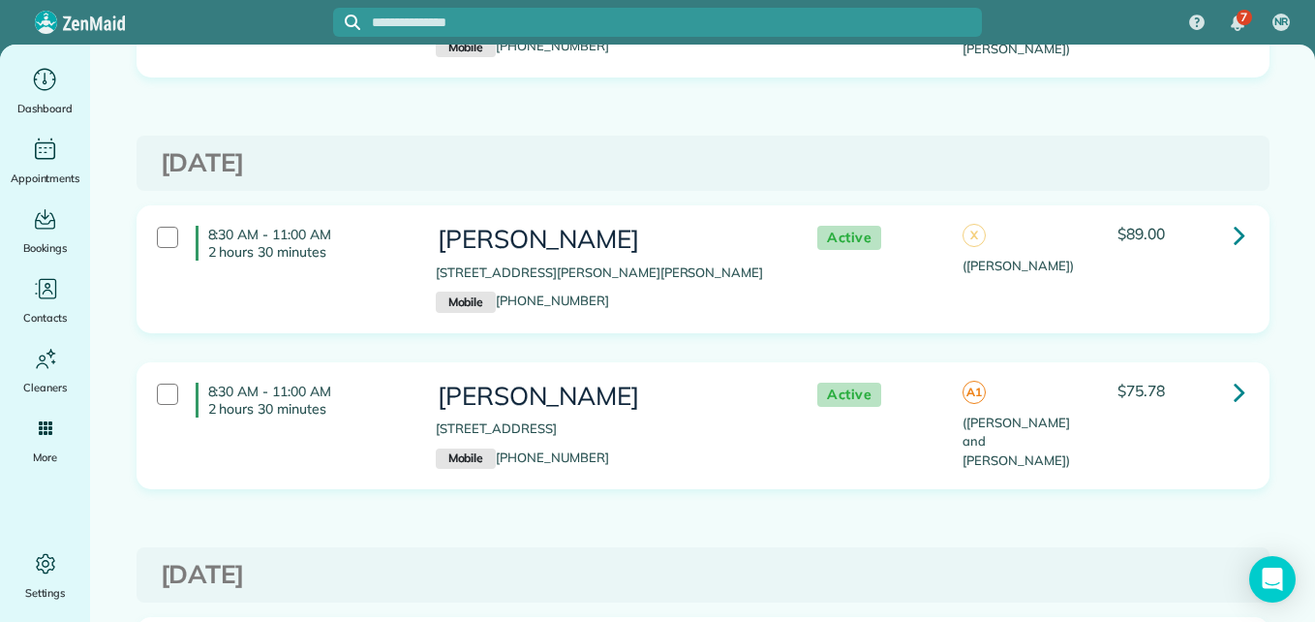
scroll to position [1178, 0]
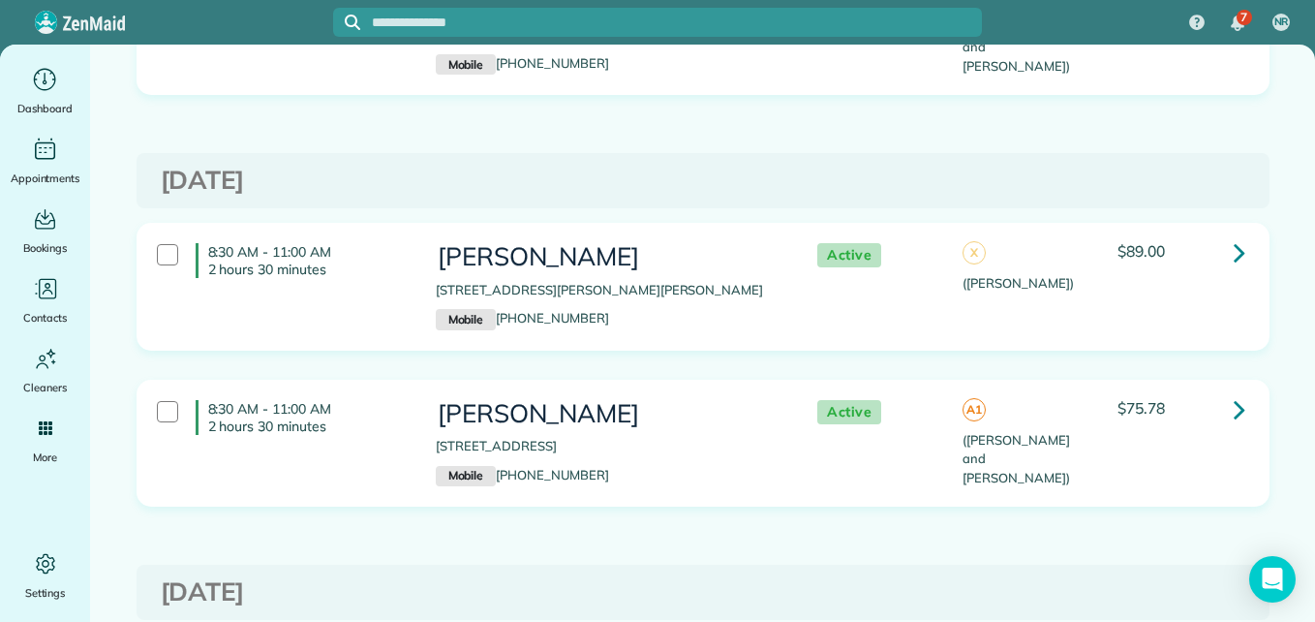
click at [635, 291] on p "[STREET_ADDRESS][PERSON_NAME][PERSON_NAME]" at bounding box center [607, 290] width 343 height 19
click at [690, 411] on h3 "Carlos Floyd" at bounding box center [607, 414] width 343 height 28
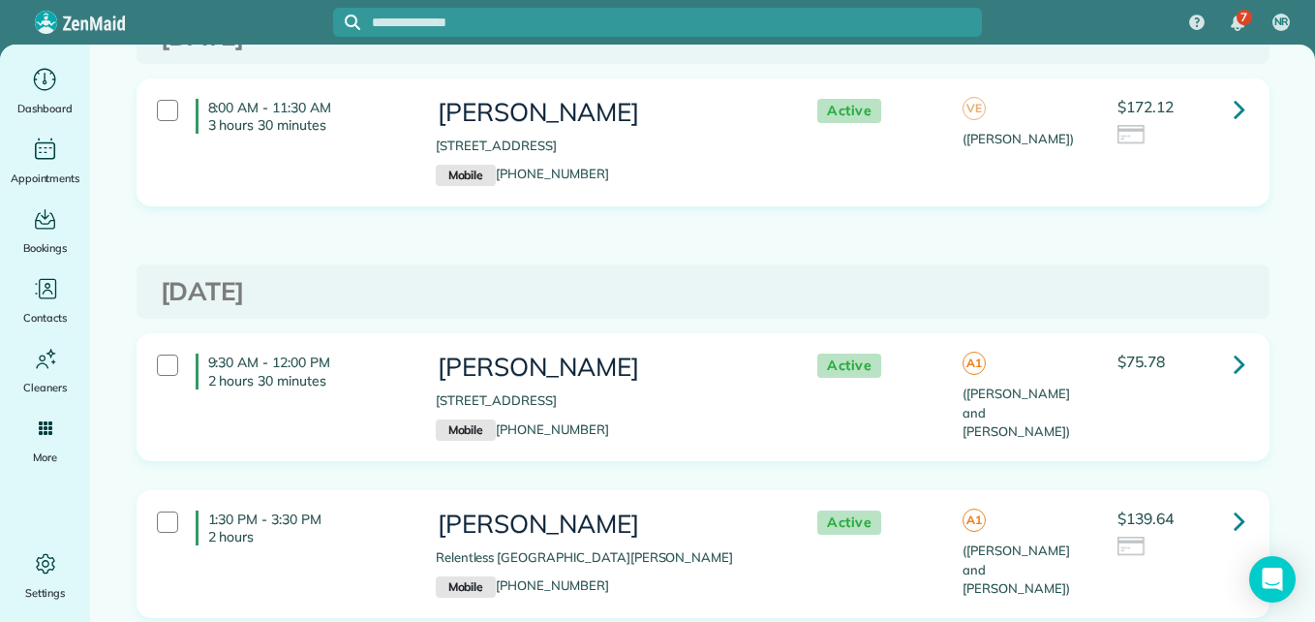
scroll to position [0, 0]
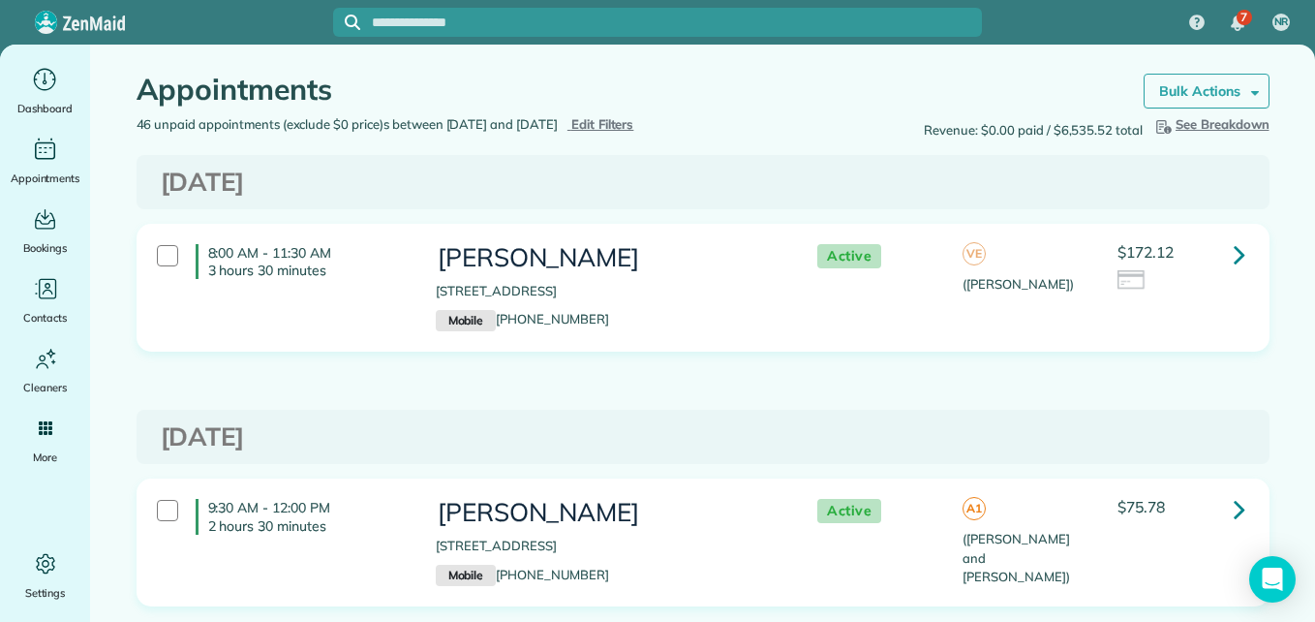
click at [1195, 95] on strong "Bulk Actions" at bounding box center [1199, 90] width 81 height 17
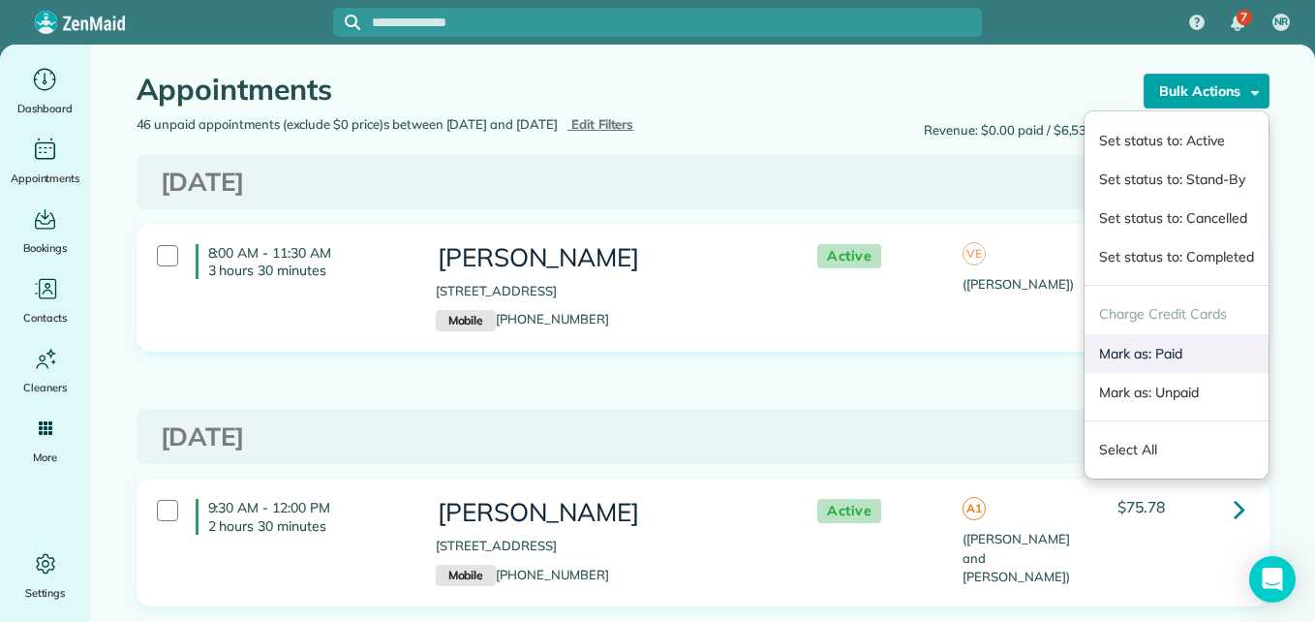
click at [1144, 355] on link "Mark as: Paid" at bounding box center [1176, 353] width 183 height 39
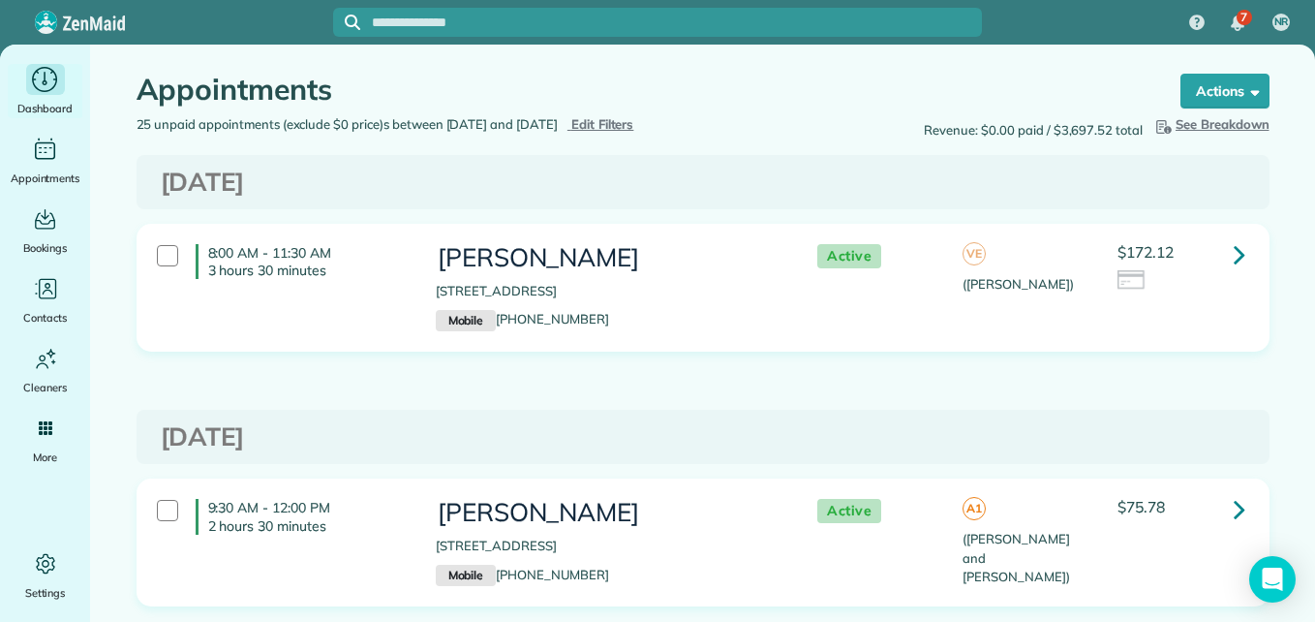
click at [46, 71] on icon "Main" at bounding box center [45, 79] width 30 height 29
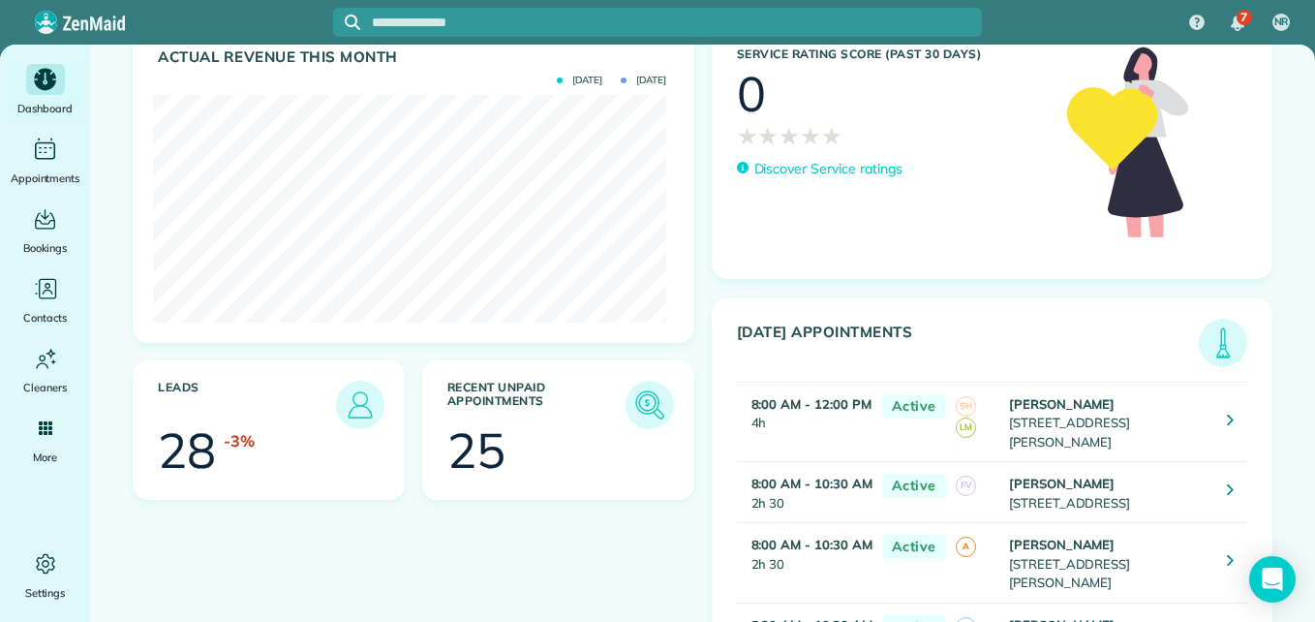
scroll to position [343, 0]
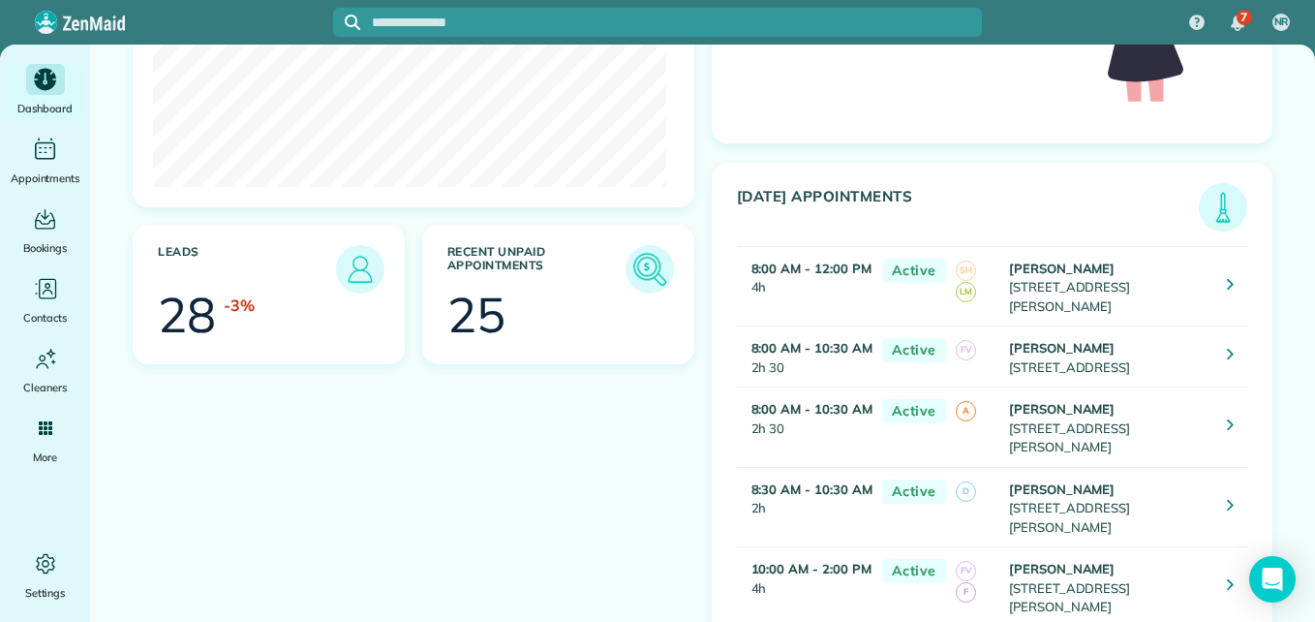
click at [628, 269] on img at bounding box center [650, 269] width 45 height 45
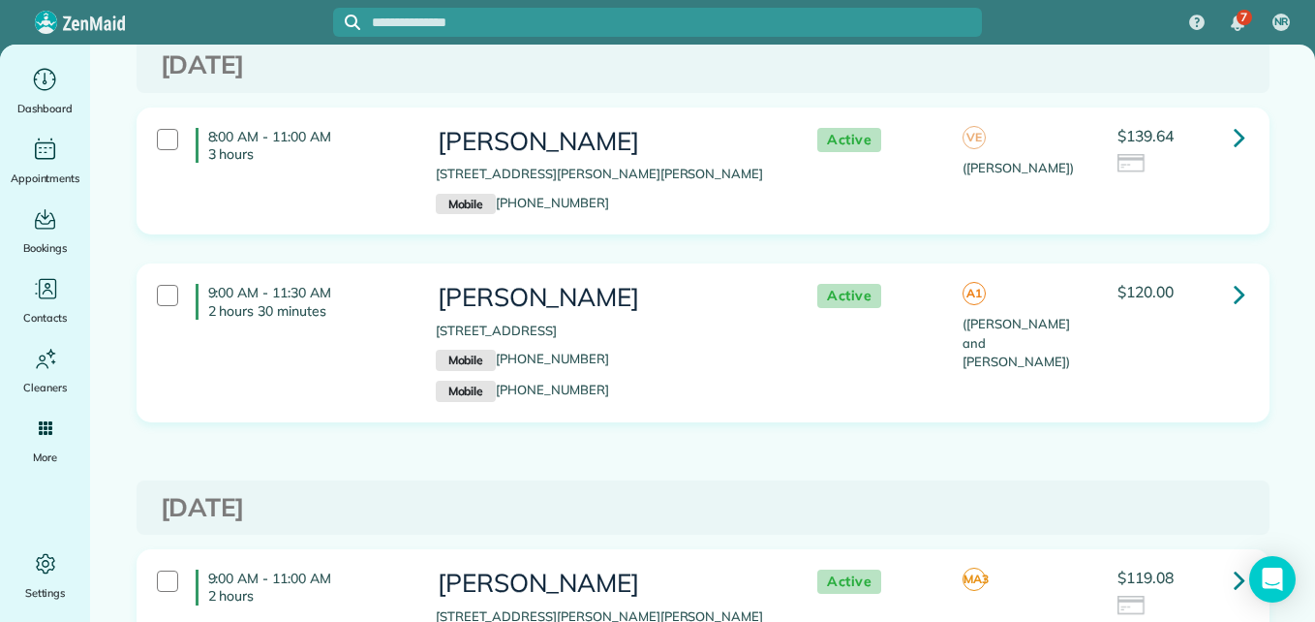
scroll to position [5026, 0]
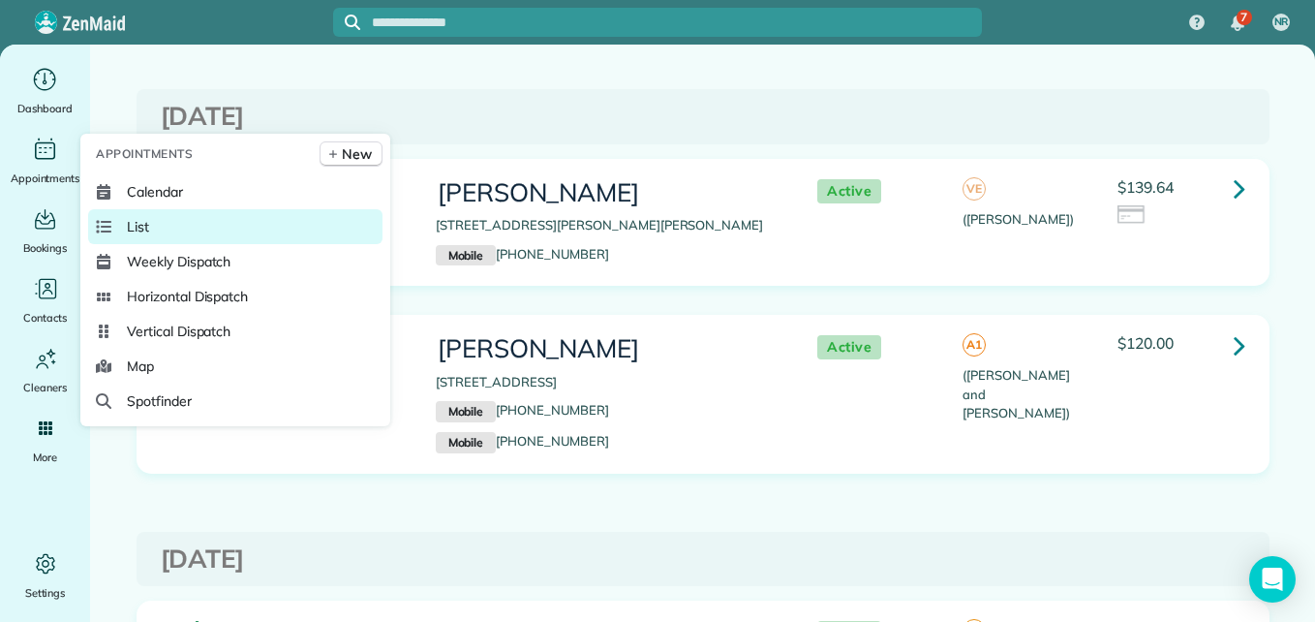
click at [124, 215] on link "List" at bounding box center [235, 226] width 294 height 35
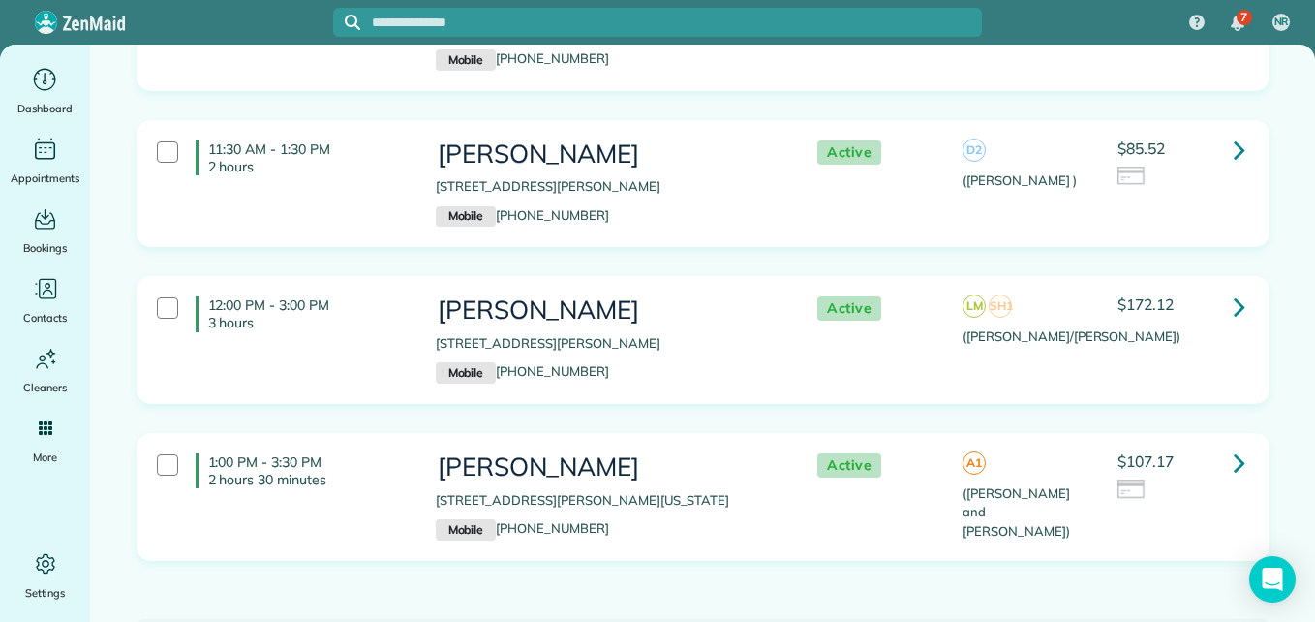
scroll to position [916, 0]
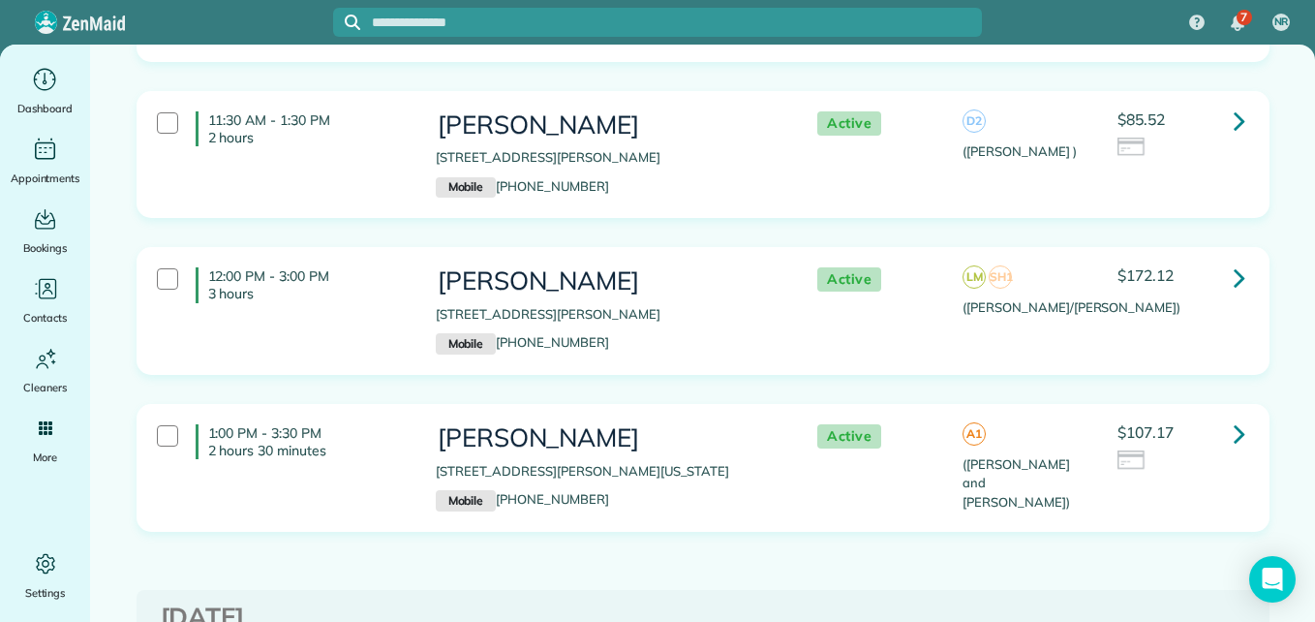
click at [749, 269] on h3 "[PERSON_NAME]" at bounding box center [607, 281] width 343 height 28
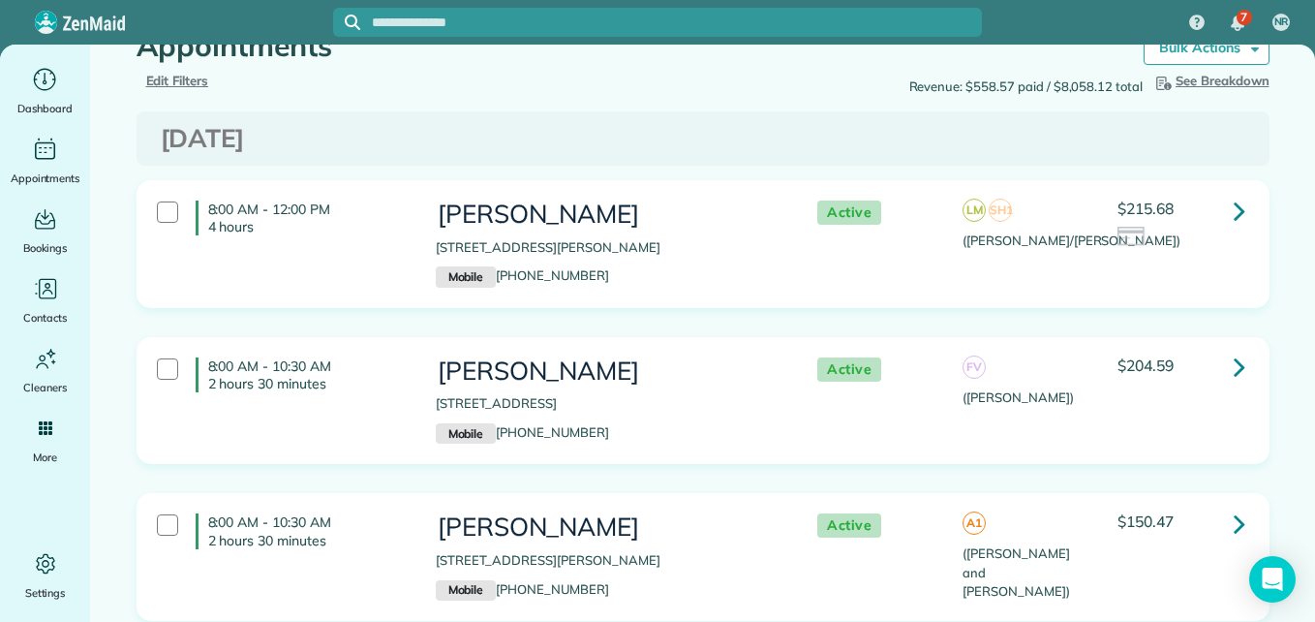
scroll to position [0, 0]
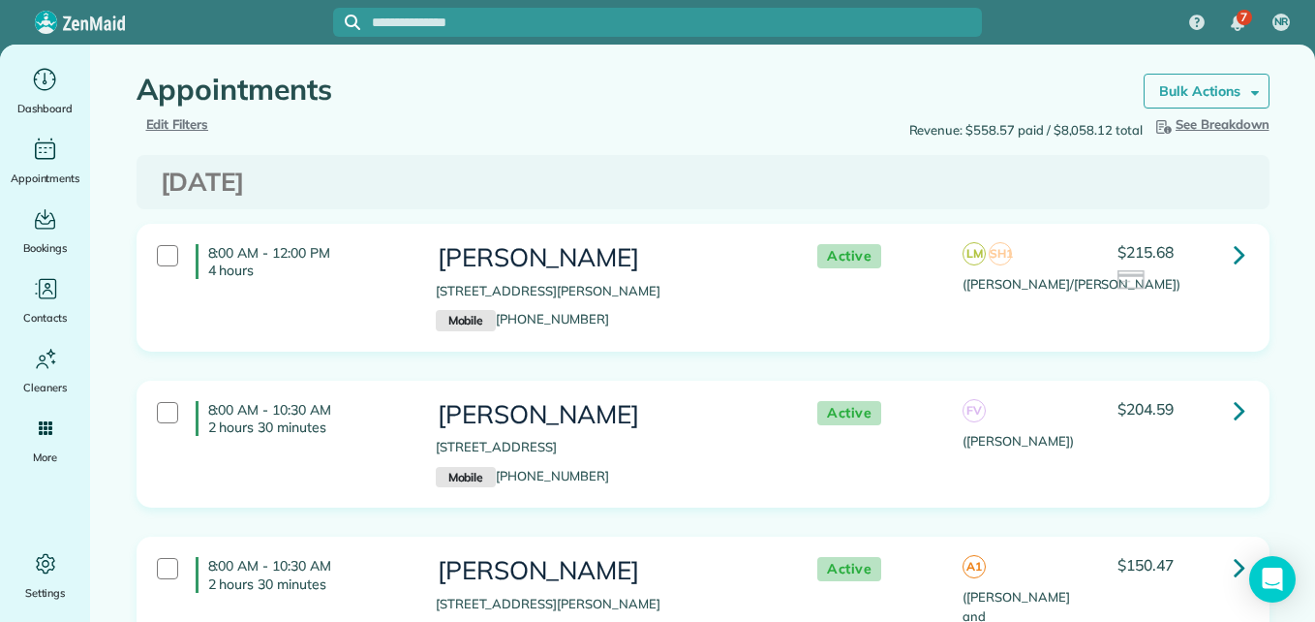
click at [1189, 85] on strong "Bulk Actions" at bounding box center [1199, 90] width 81 height 17
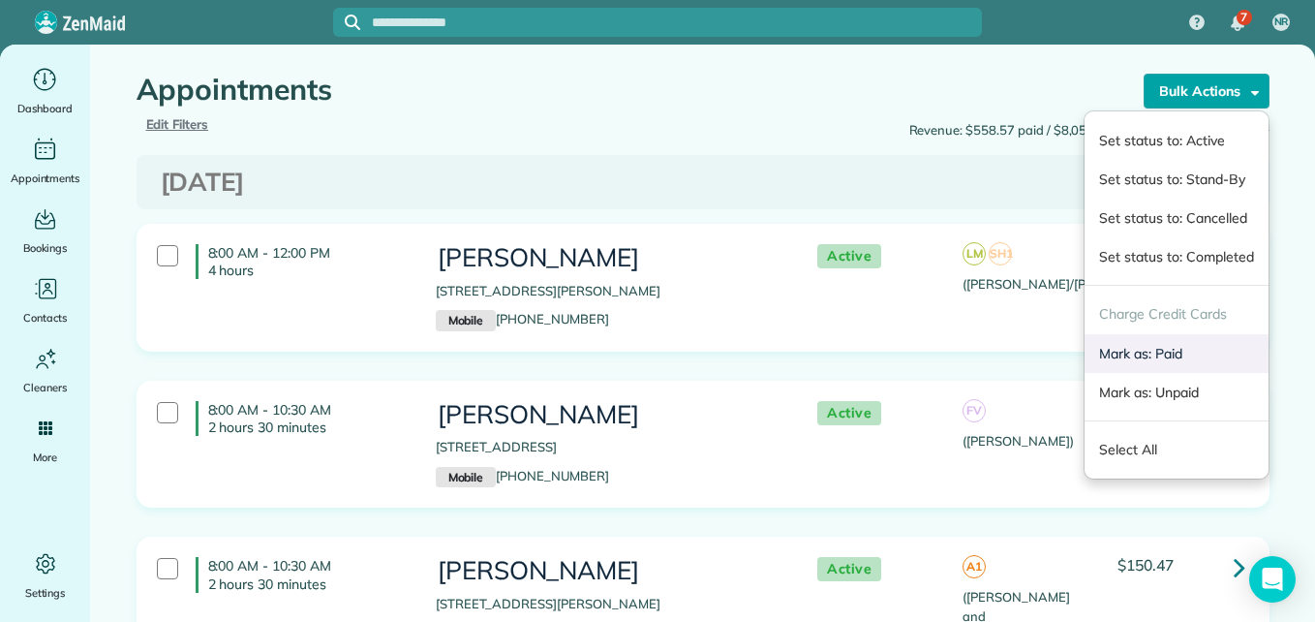
click at [1120, 355] on link "Mark as: Paid" at bounding box center [1176, 353] width 183 height 39
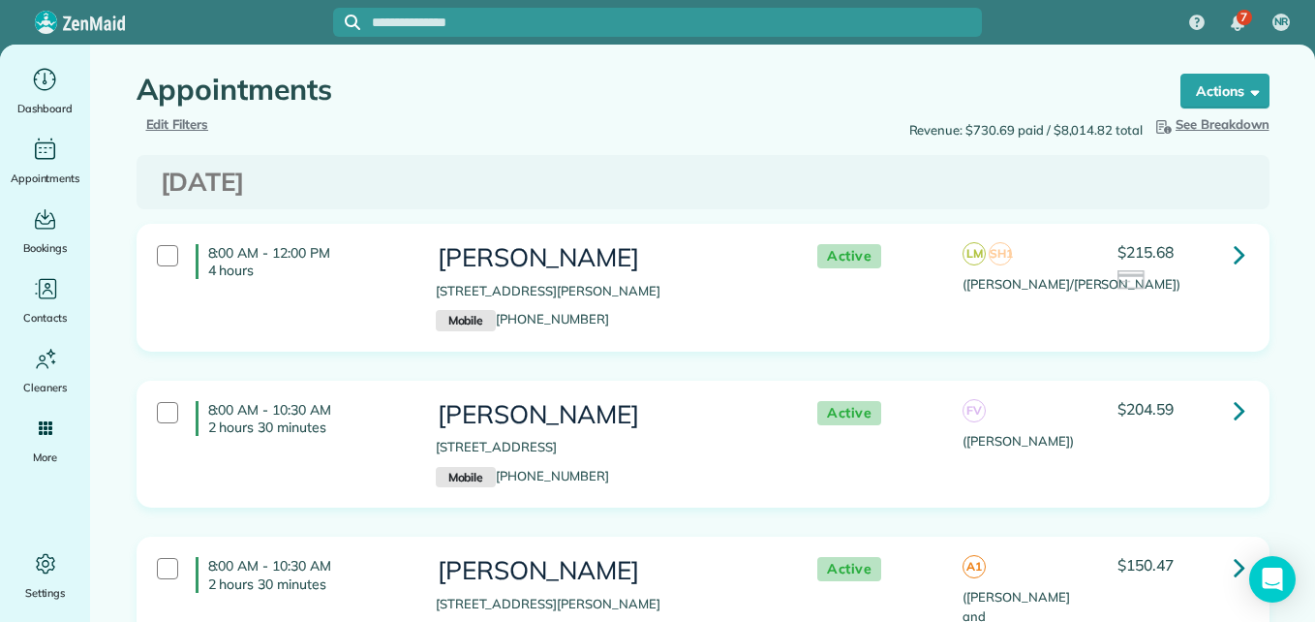
click at [162, 119] on span "Edit Filters" at bounding box center [177, 123] width 63 height 15
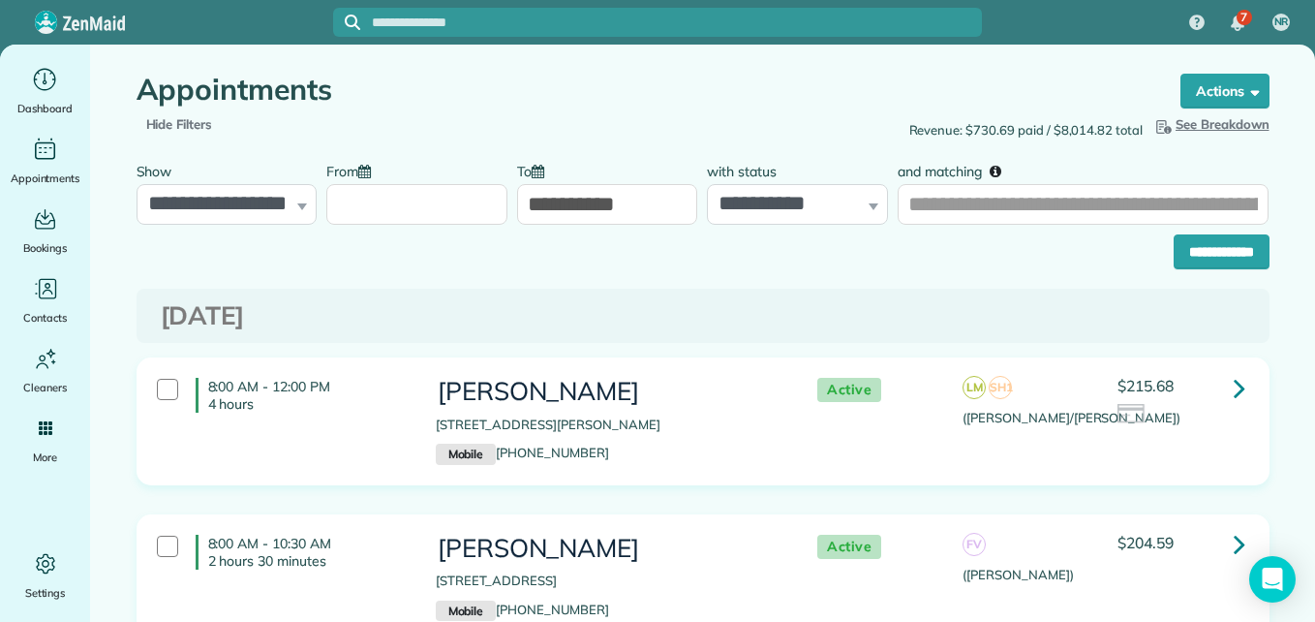
click at [422, 210] on input "From" at bounding box center [416, 204] width 181 height 41
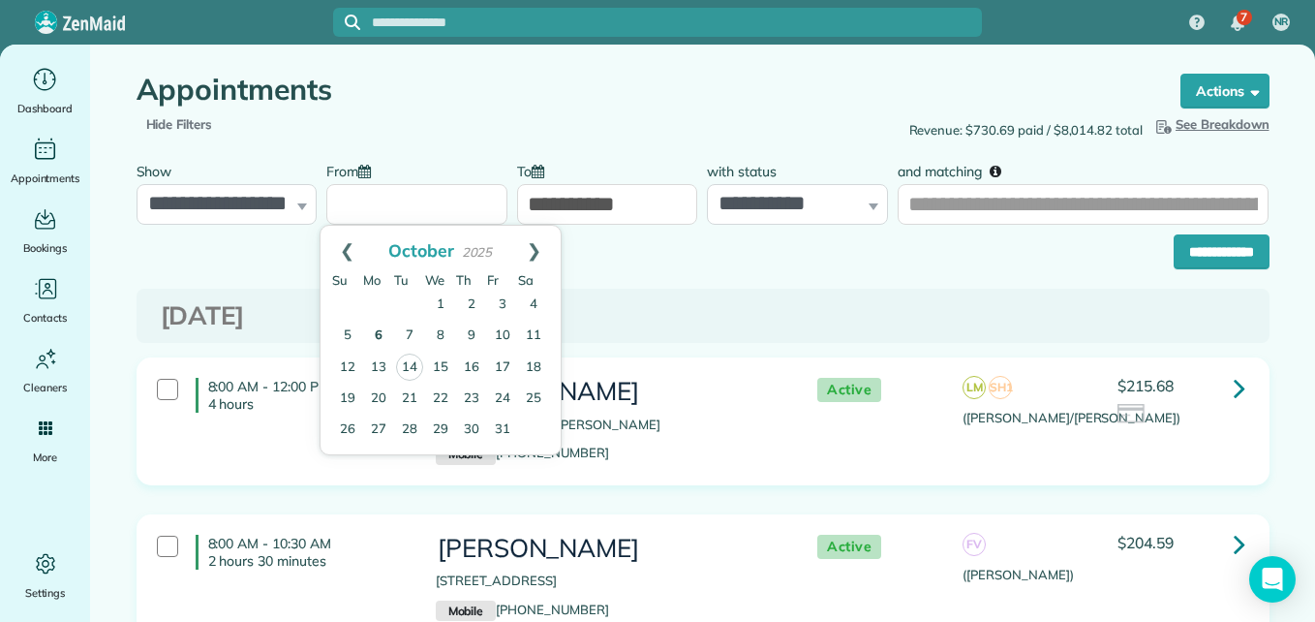
click at [380, 341] on link "6" at bounding box center [378, 336] width 31 height 31
type input "**********"
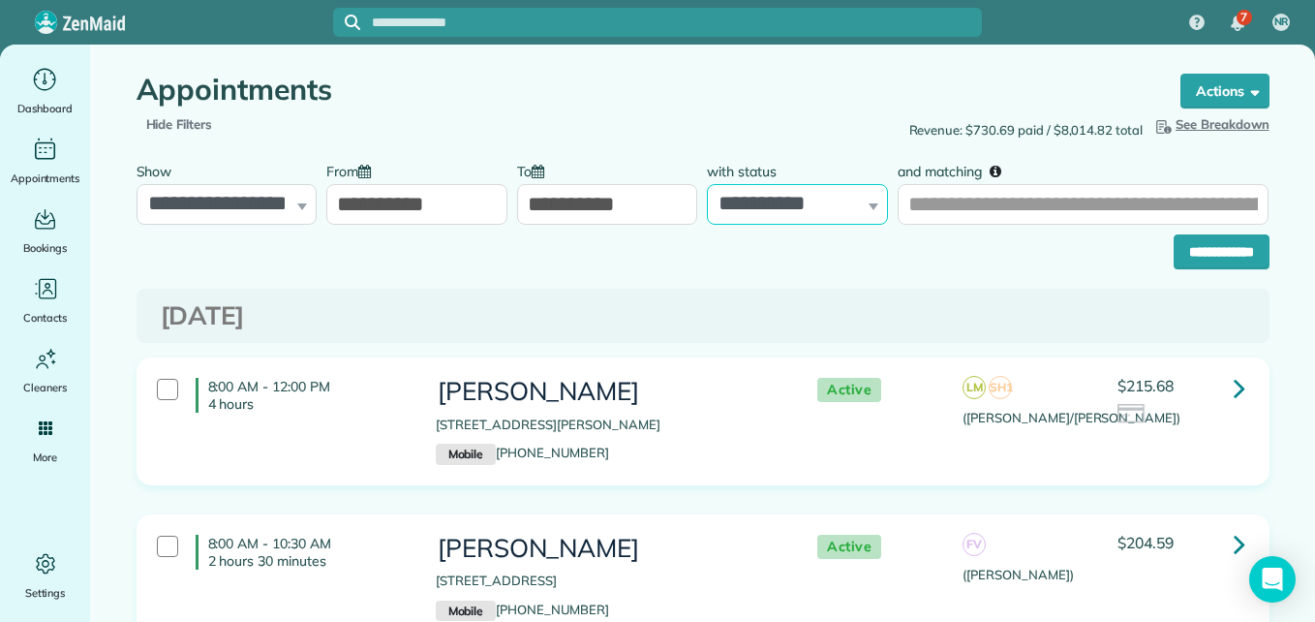
click at [780, 191] on select "**********" at bounding box center [797, 204] width 181 height 41
select select "****"
click at [707, 184] on select "**********" at bounding box center [797, 204] width 181 height 41
click at [1194, 258] on input "**********" at bounding box center [1222, 251] width 96 height 35
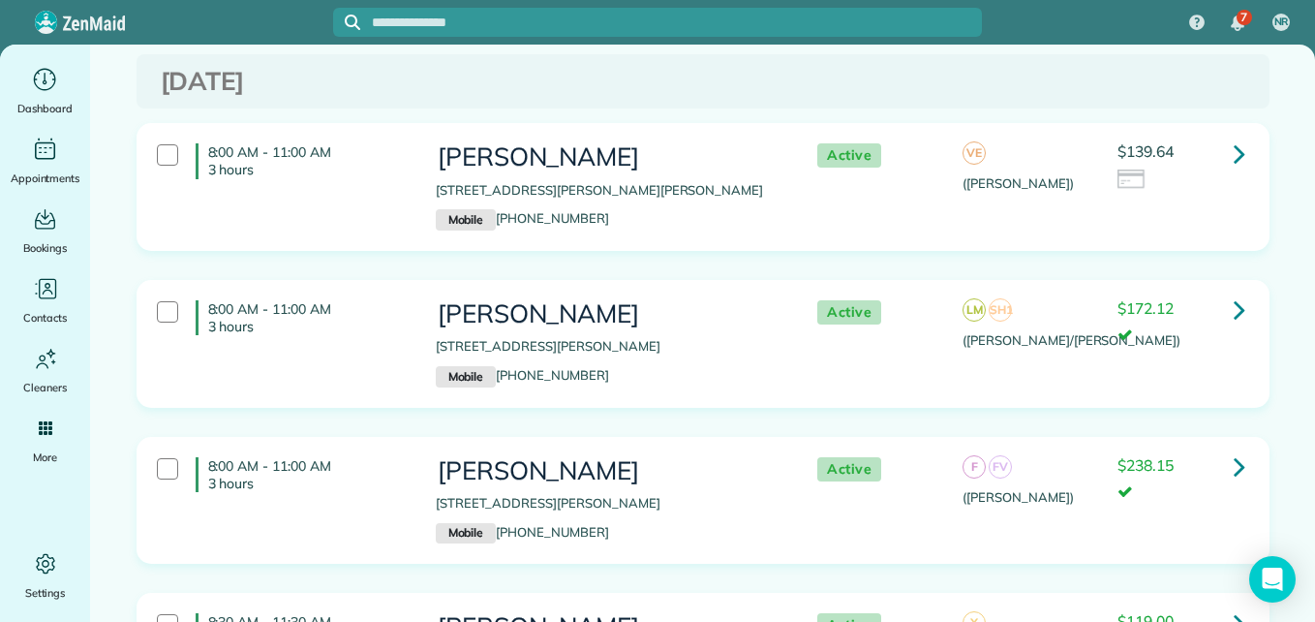
scroll to position [4429, 0]
